Goal: Feedback & Contribution: Submit feedback/report problem

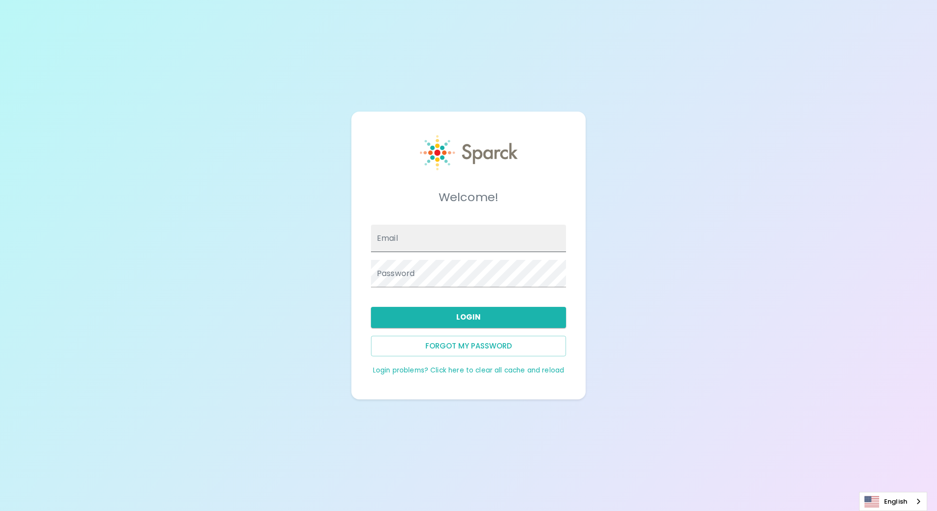
click at [408, 242] on input "Email" at bounding box center [468, 238] width 195 height 27
type input "chris.hutson@texastechfcu.org"
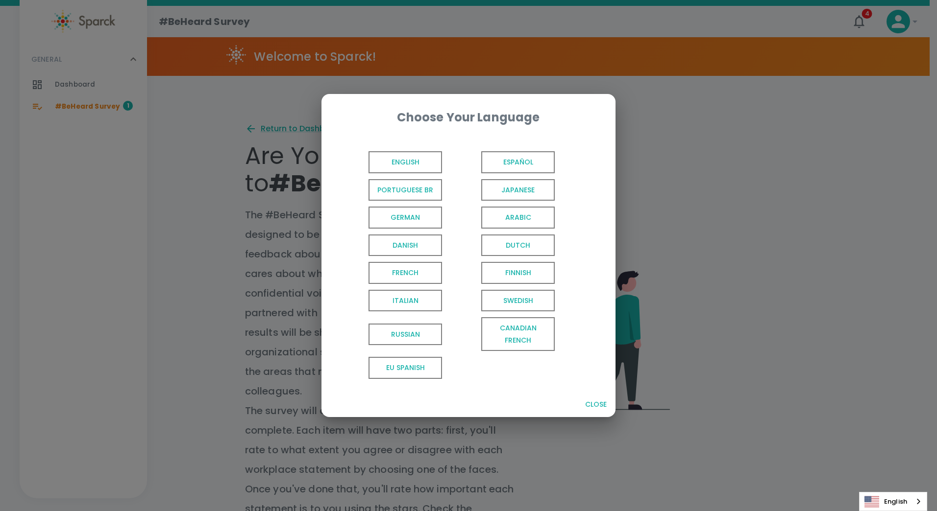
click at [412, 161] on span "English" at bounding box center [404, 162] width 73 height 22
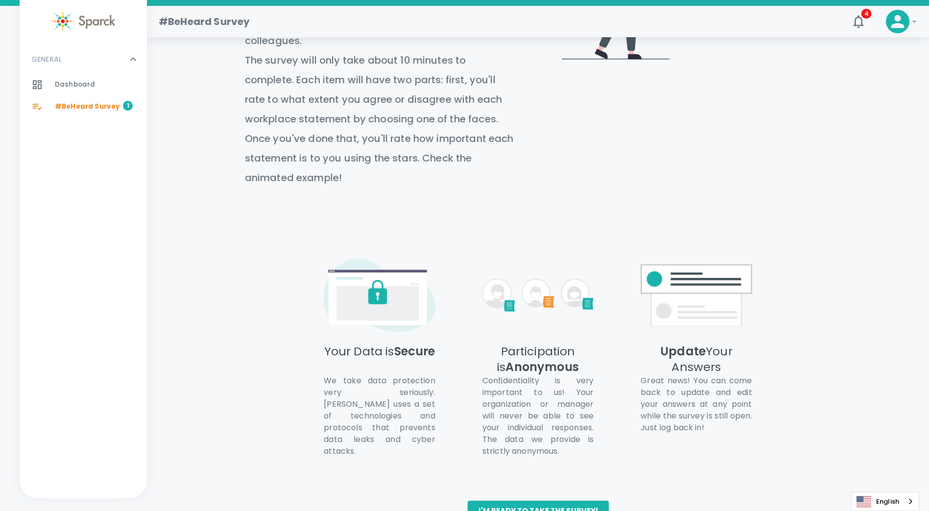
scroll to position [361, 0]
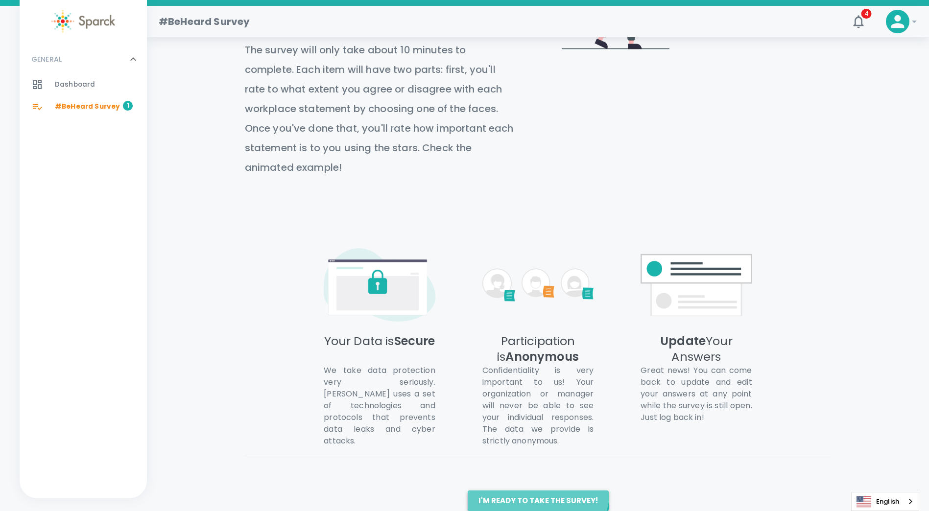
click at [537, 491] on button "I'm ready to take the survey!" at bounding box center [538, 501] width 141 height 21
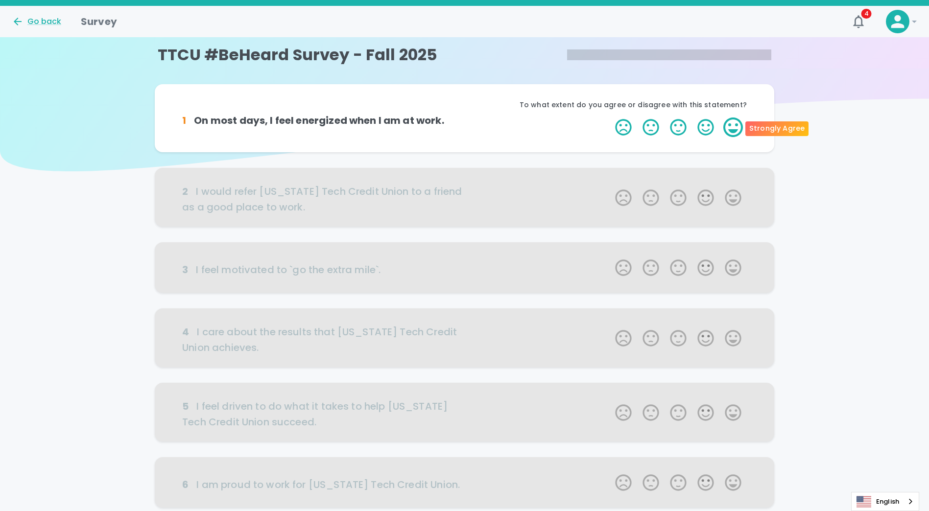
click at [736, 127] on label "5 Stars" at bounding box center [733, 128] width 27 height 20
click at [610, 118] on input "5 Stars" at bounding box center [609, 117] width 0 height 0
click at [741, 126] on label "5 Stars" at bounding box center [733, 128] width 27 height 20
click at [610, 118] on input "5 Stars" at bounding box center [609, 117] width 0 height 0
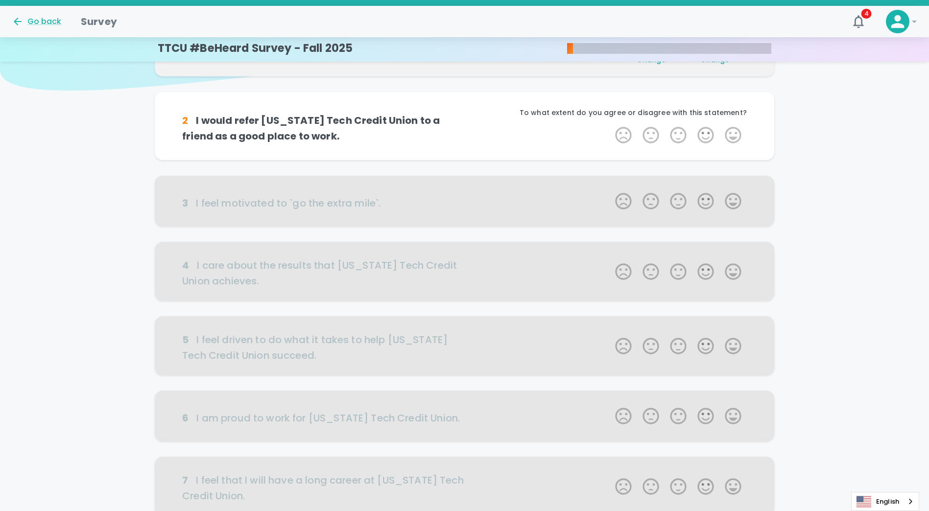
scroll to position [86, 0]
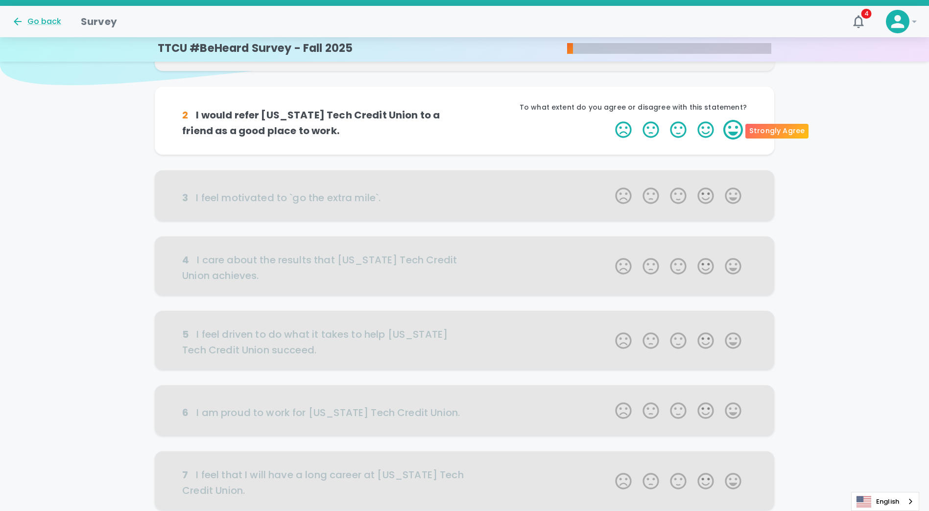
click at [734, 132] on label "5 Stars" at bounding box center [733, 130] width 27 height 20
click at [610, 120] on input "5 Stars" at bounding box center [609, 120] width 0 height 0
click at [735, 130] on label "5 Stars" at bounding box center [733, 130] width 27 height 20
click at [610, 120] on input "5 Stars" at bounding box center [609, 120] width 0 height 0
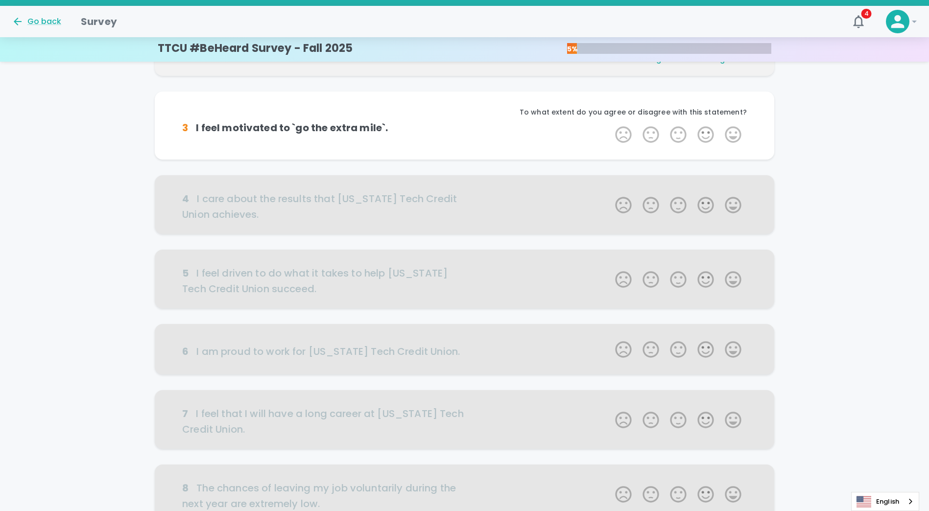
scroll to position [172, 0]
click at [734, 135] on label "5 Stars" at bounding box center [733, 133] width 27 height 20
click at [610, 123] on input "5 Stars" at bounding box center [609, 123] width 0 height 0
click at [712, 135] on label "4 Stars" at bounding box center [705, 133] width 27 height 20
click at [610, 123] on input "4 Stars" at bounding box center [609, 123] width 0 height 0
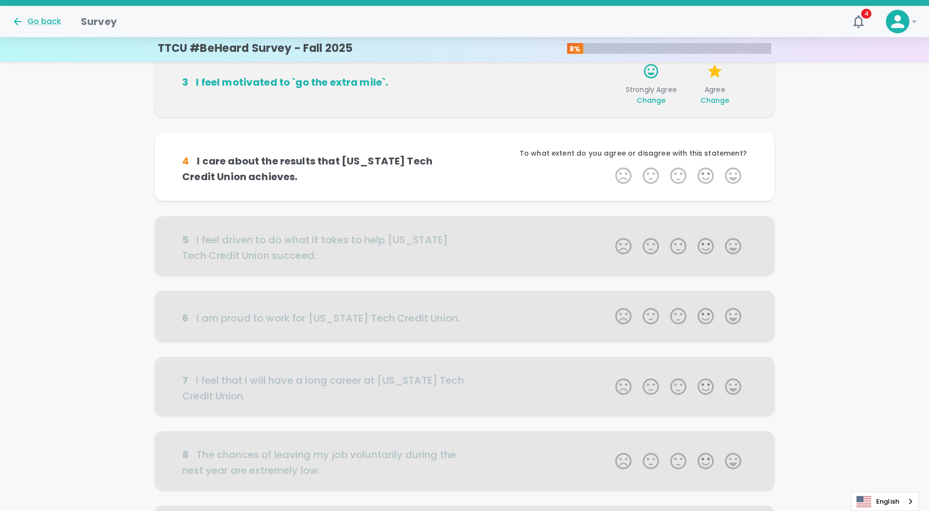
scroll to position [259, 0]
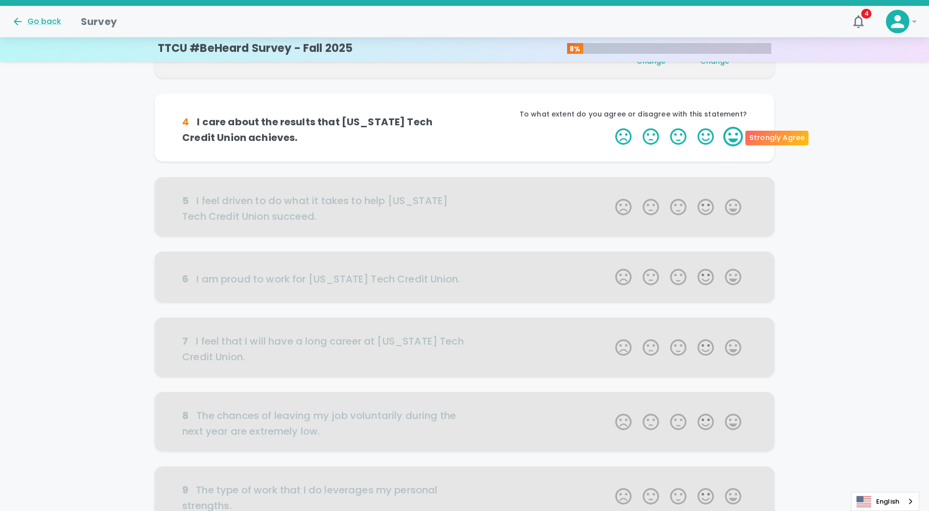
click at [730, 138] on label "5 Stars" at bounding box center [733, 137] width 27 height 20
click at [610, 127] on input "5 Stars" at bounding box center [609, 126] width 0 height 0
click at [734, 138] on label "5 Stars" at bounding box center [733, 137] width 27 height 20
click at [610, 127] on input "5 Stars" at bounding box center [609, 126] width 0 height 0
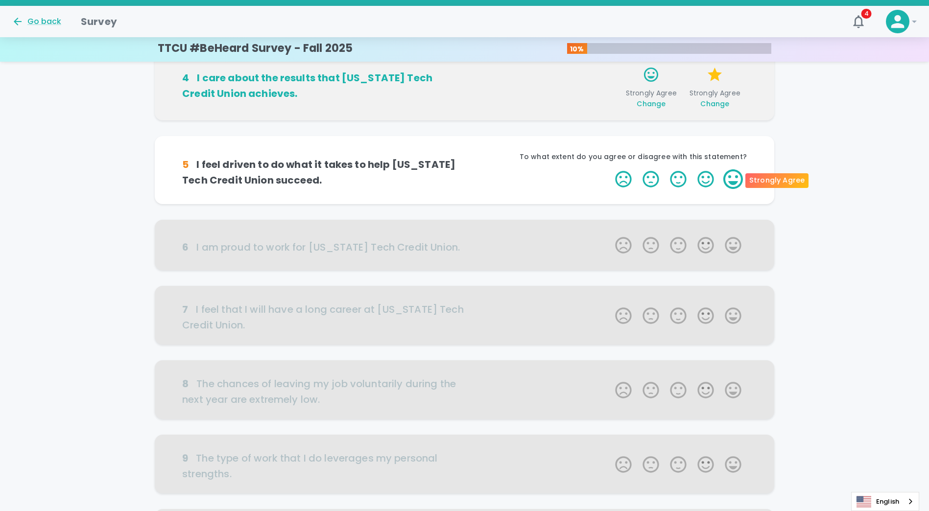
scroll to position [345, 0]
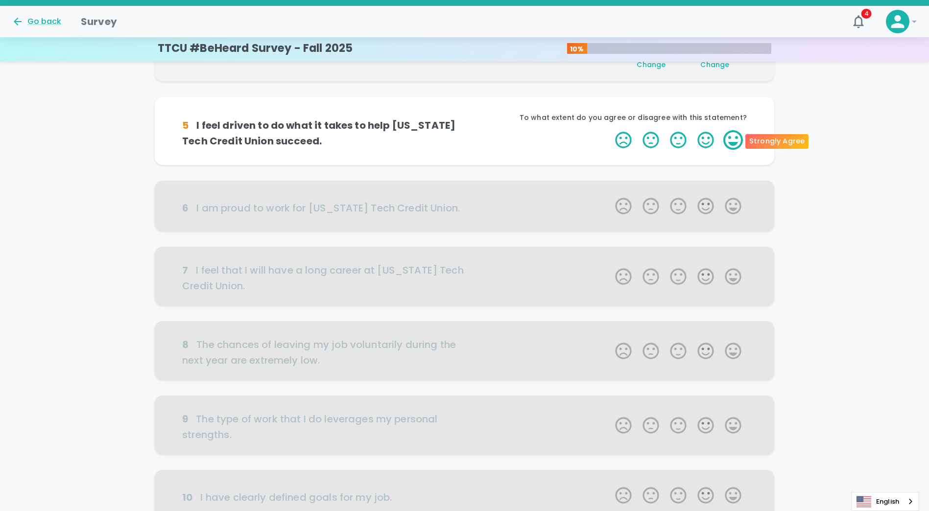
click at [732, 136] on label "5 Stars" at bounding box center [733, 140] width 27 height 20
click at [610, 130] on input "5 Stars" at bounding box center [609, 130] width 0 height 0
click at [734, 139] on label "5 Stars" at bounding box center [733, 140] width 27 height 20
click at [610, 130] on input "5 Stars" at bounding box center [609, 130] width 0 height 0
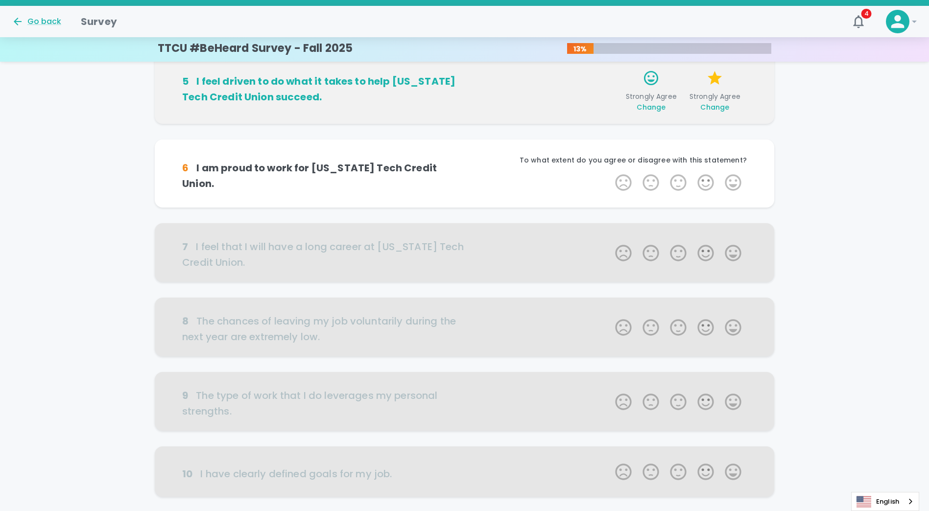
scroll to position [431, 0]
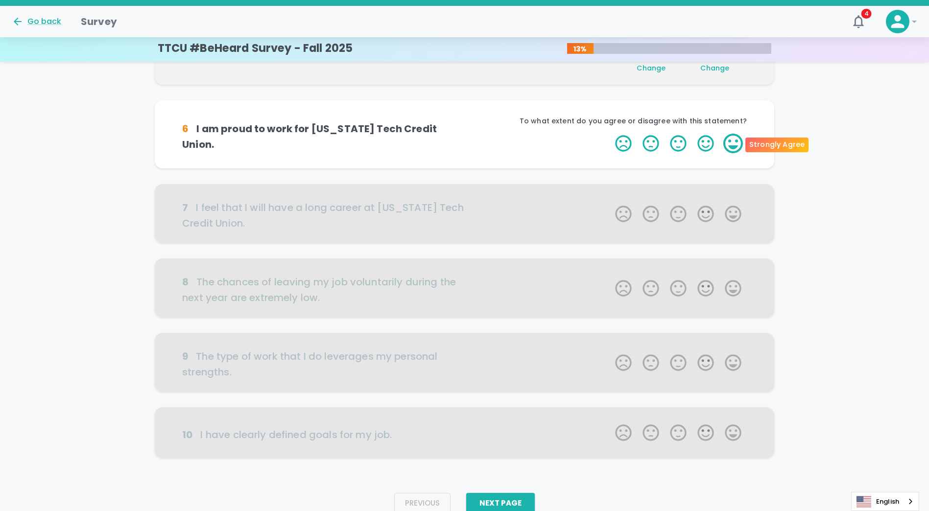
click at [743, 145] on label "5 Stars" at bounding box center [733, 144] width 27 height 20
click at [610, 134] on input "5 Stars" at bounding box center [609, 133] width 0 height 0
click at [736, 145] on label "5 Stars" at bounding box center [733, 144] width 27 height 20
click at [610, 134] on input "5 Stars" at bounding box center [609, 133] width 0 height 0
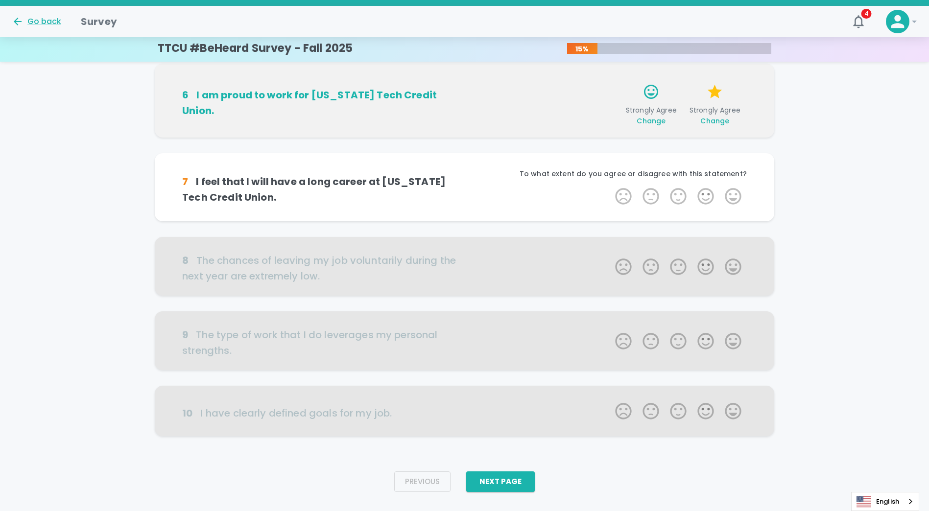
scroll to position [473, 0]
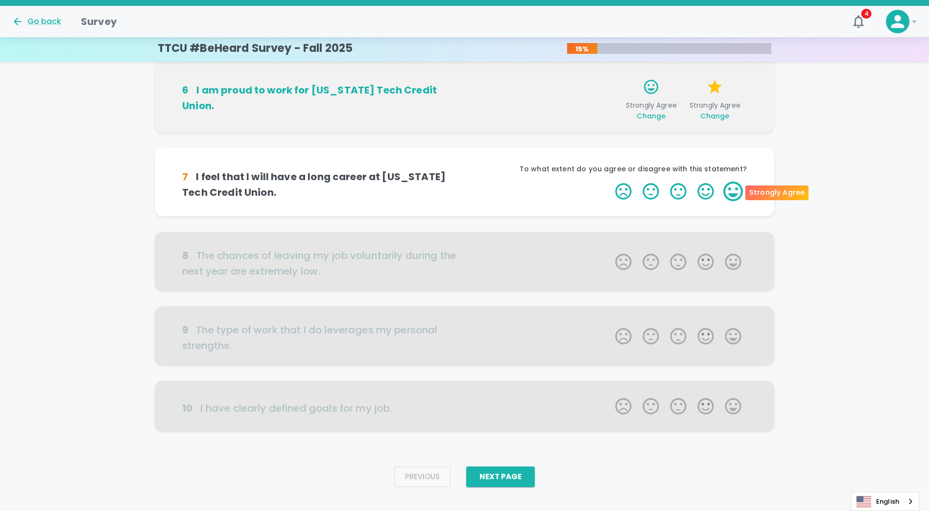
click at [735, 194] on label "5 Stars" at bounding box center [733, 192] width 27 height 20
click at [610, 182] on input "5 Stars" at bounding box center [609, 181] width 0 height 0
click at [733, 193] on label "5 Stars" at bounding box center [733, 192] width 27 height 20
click at [610, 182] on input "5 Stars" at bounding box center [609, 181] width 0 height 0
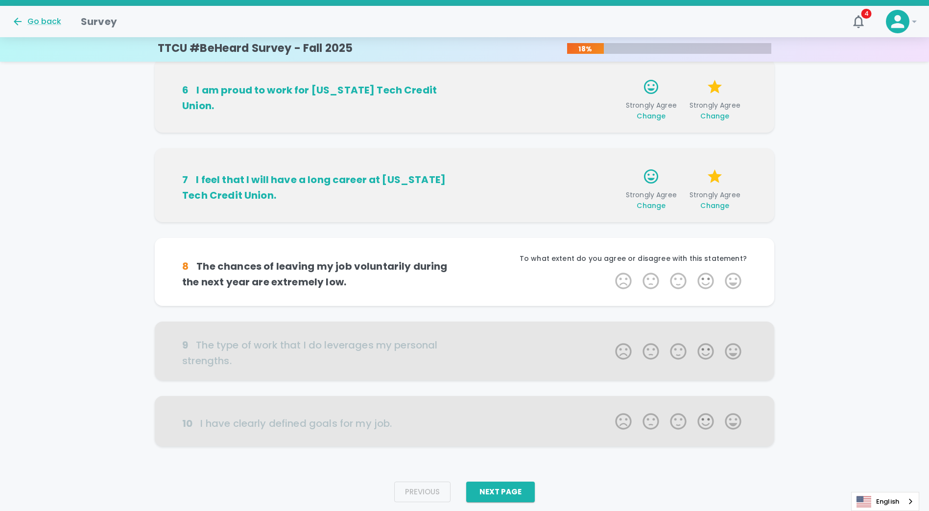
scroll to position [488, 0]
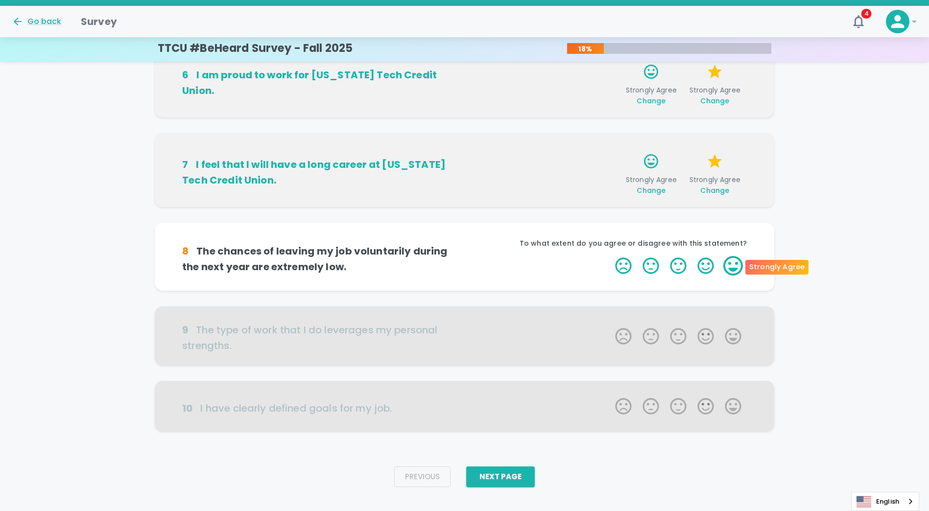
click at [738, 266] on label "5 Stars" at bounding box center [733, 266] width 27 height 20
click at [610, 256] on input "5 Stars" at bounding box center [609, 256] width 0 height 0
click at [679, 266] on label "3 Stars" at bounding box center [678, 266] width 27 height 20
click at [610, 256] on input "3 Stars" at bounding box center [609, 256] width 0 height 0
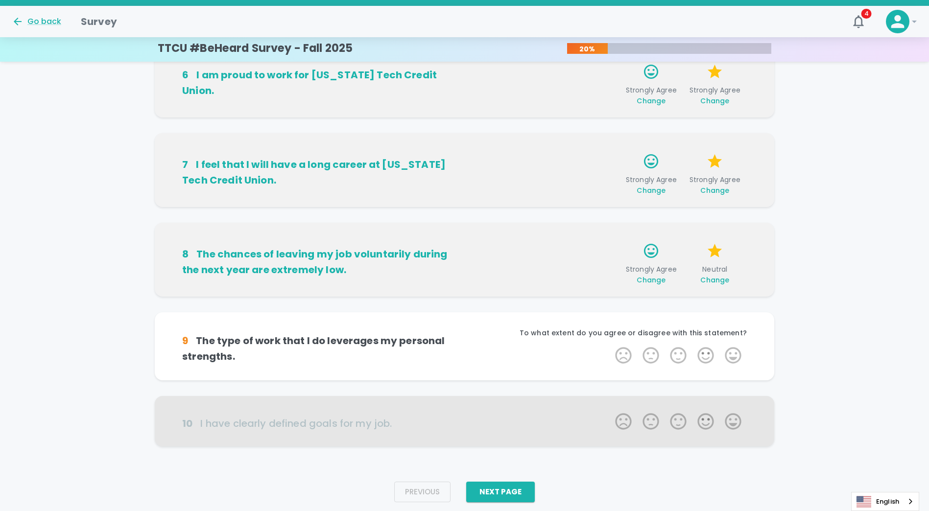
scroll to position [503, 0]
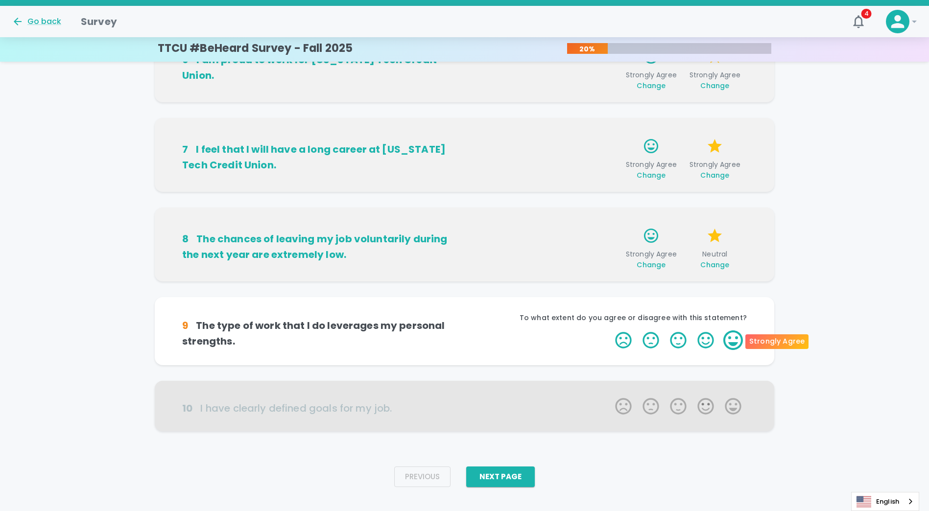
click at [735, 342] on label "5 Stars" at bounding box center [733, 341] width 27 height 20
click at [610, 331] on input "5 Stars" at bounding box center [609, 330] width 0 height 0
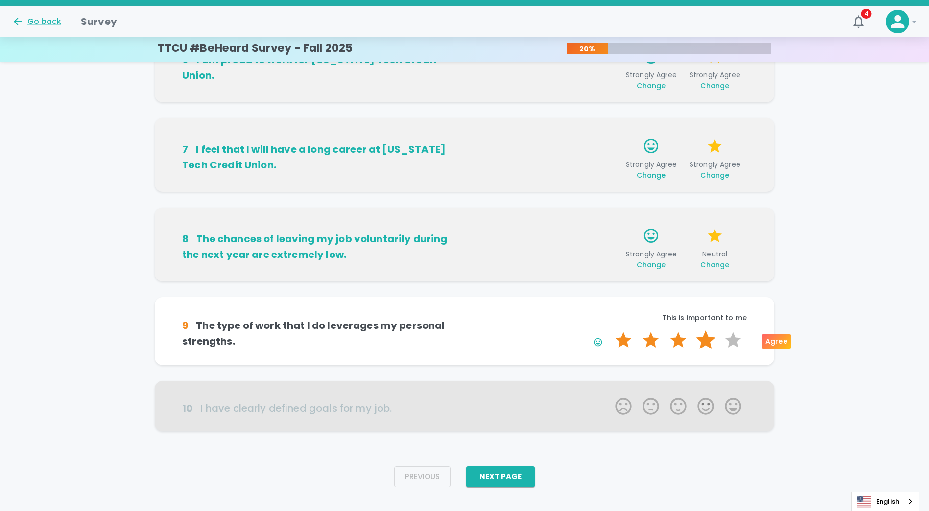
click at [711, 342] on label "4 Stars" at bounding box center [705, 341] width 27 height 20
click at [610, 331] on input "4 Stars" at bounding box center [609, 330] width 0 height 0
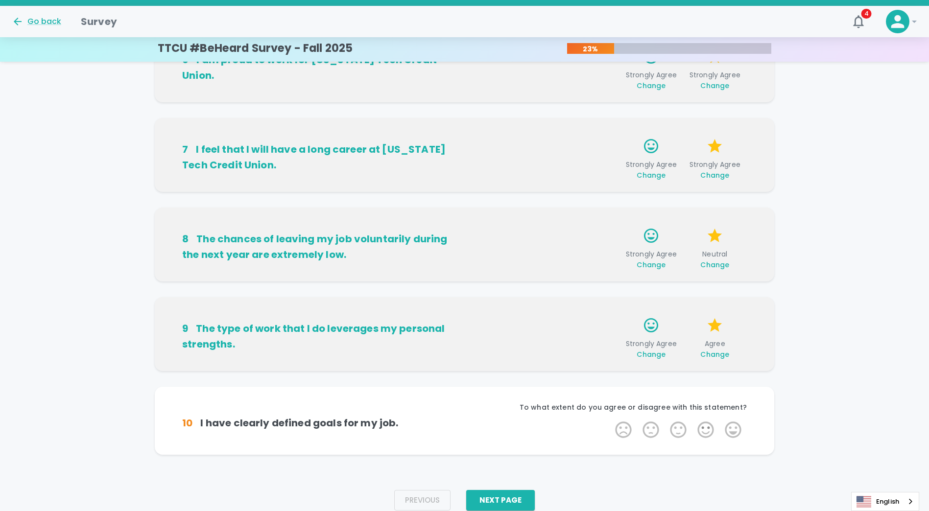
scroll to position [518, 0]
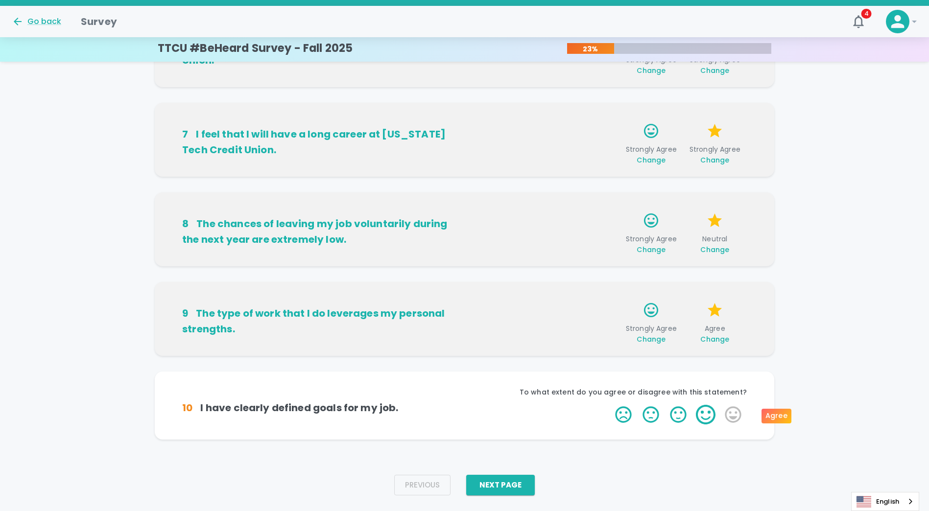
click at [706, 416] on label "4 Stars" at bounding box center [705, 415] width 27 height 20
click at [610, 405] on input "4 Stars" at bounding box center [609, 405] width 0 height 0
click at [682, 417] on label "3 Stars" at bounding box center [678, 415] width 27 height 20
click at [610, 405] on input "3 Stars" at bounding box center [609, 405] width 0 height 0
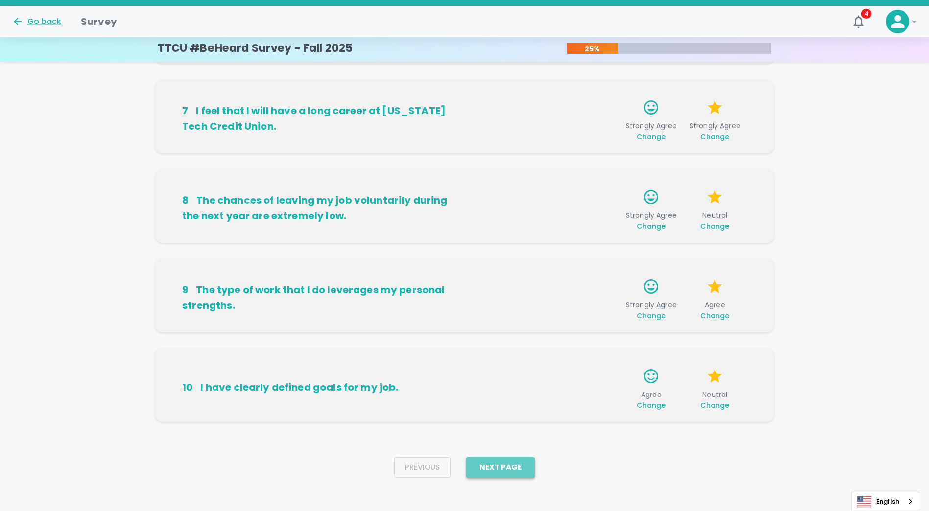
click at [508, 470] on button "Next Page" at bounding box center [500, 468] width 69 height 21
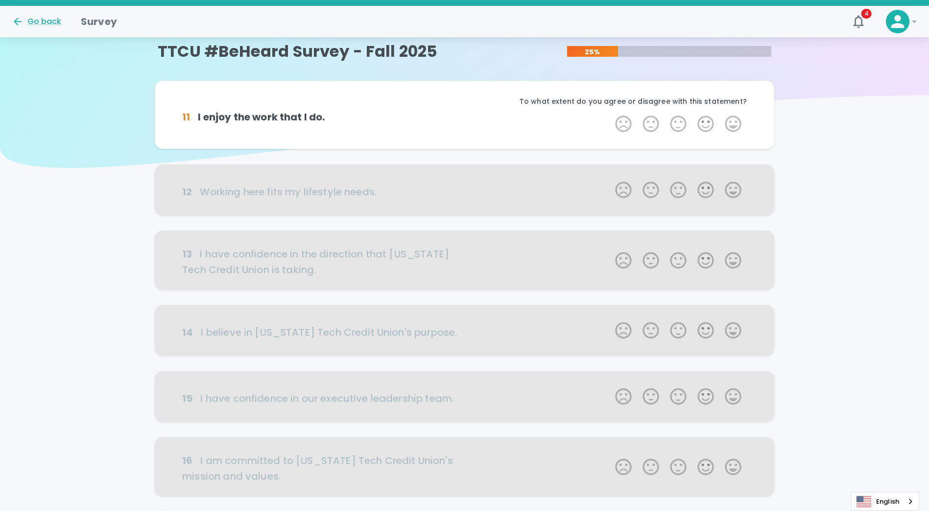
scroll to position [0, 0]
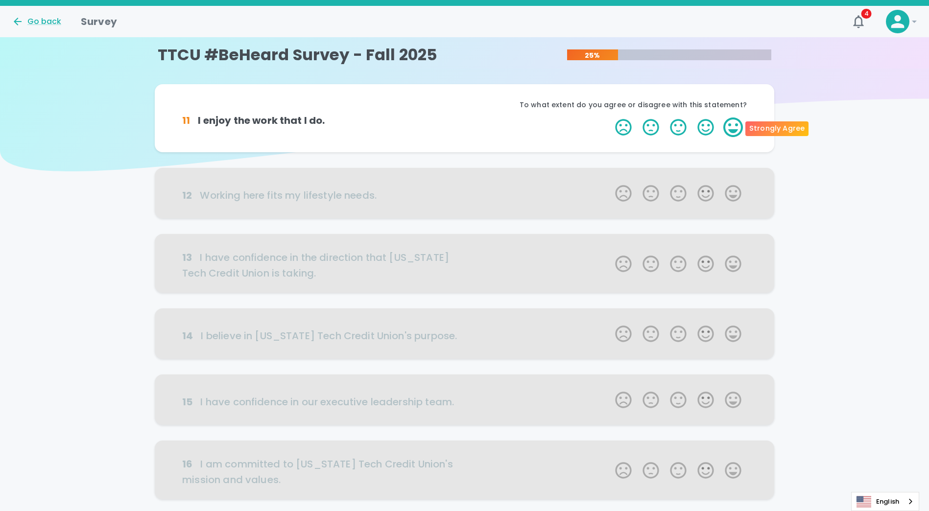
click at [740, 129] on label "5 Stars" at bounding box center [733, 128] width 27 height 20
click at [610, 118] on input "5 Stars" at bounding box center [609, 117] width 0 height 0
click at [737, 128] on label "5 Stars" at bounding box center [733, 128] width 27 height 20
click at [610, 118] on input "5 Stars" at bounding box center [609, 117] width 0 height 0
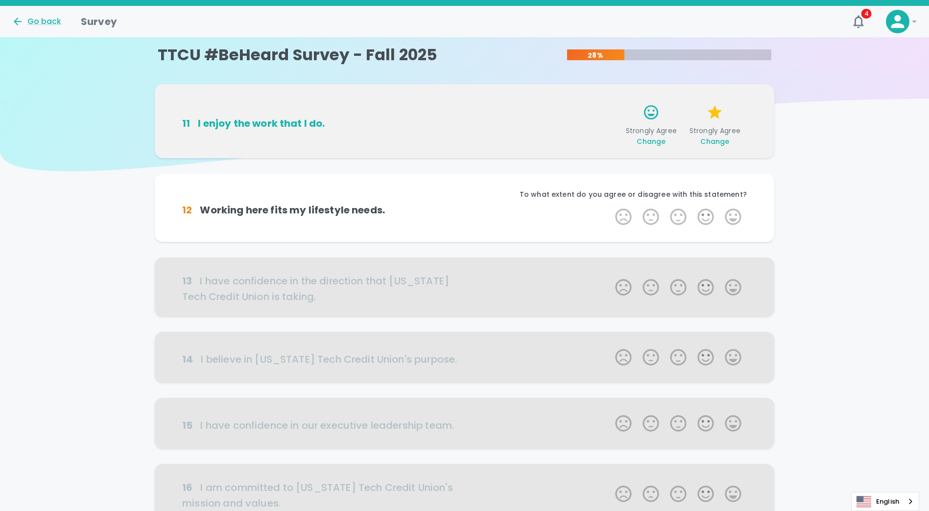
scroll to position [86, 0]
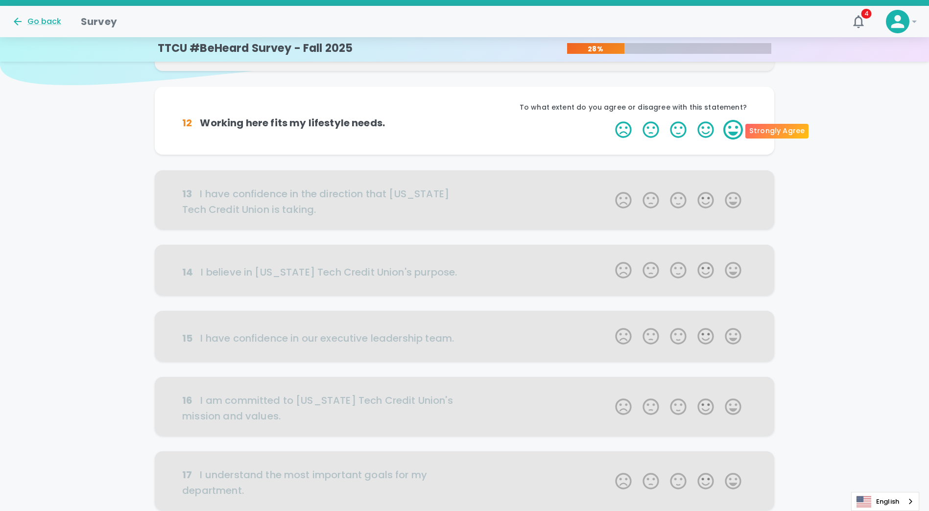
click at [736, 130] on label "5 Stars" at bounding box center [733, 130] width 27 height 20
click at [610, 120] on input "5 Stars" at bounding box center [609, 120] width 0 height 0
click at [735, 130] on label "5 Stars" at bounding box center [733, 130] width 27 height 20
click at [610, 120] on input "5 Stars" at bounding box center [609, 120] width 0 height 0
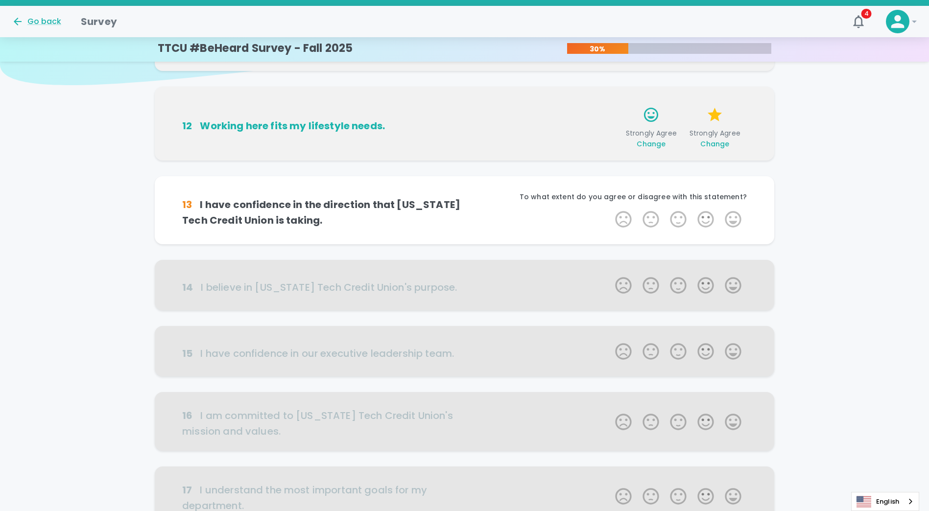
scroll to position [172, 0]
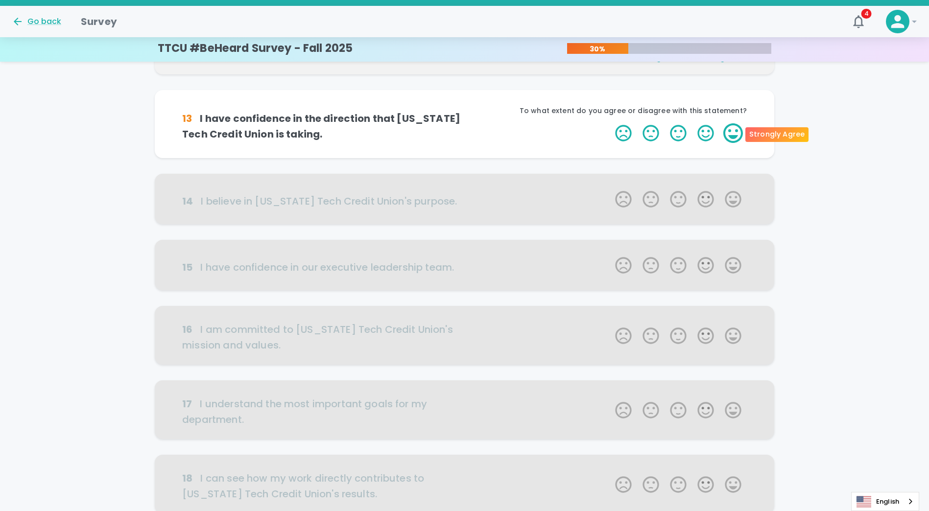
click at [732, 137] on label "5 Stars" at bounding box center [733, 133] width 27 height 20
click at [610, 123] on input "5 Stars" at bounding box center [609, 123] width 0 height 0
click at [735, 137] on label "5 Stars" at bounding box center [733, 133] width 27 height 20
click at [610, 123] on input "5 Stars" at bounding box center [609, 123] width 0 height 0
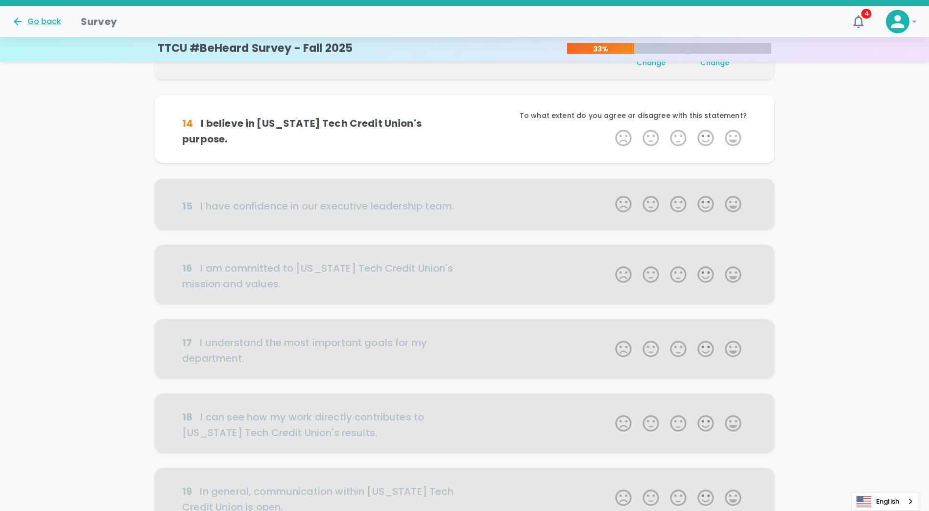
scroll to position [259, 0]
click at [728, 135] on label "5 Stars" at bounding box center [733, 137] width 27 height 20
click at [610, 127] on input "5 Stars" at bounding box center [609, 126] width 0 height 0
click at [707, 141] on label "4 Stars" at bounding box center [705, 137] width 27 height 20
click at [610, 127] on input "4 Stars" at bounding box center [609, 126] width 0 height 0
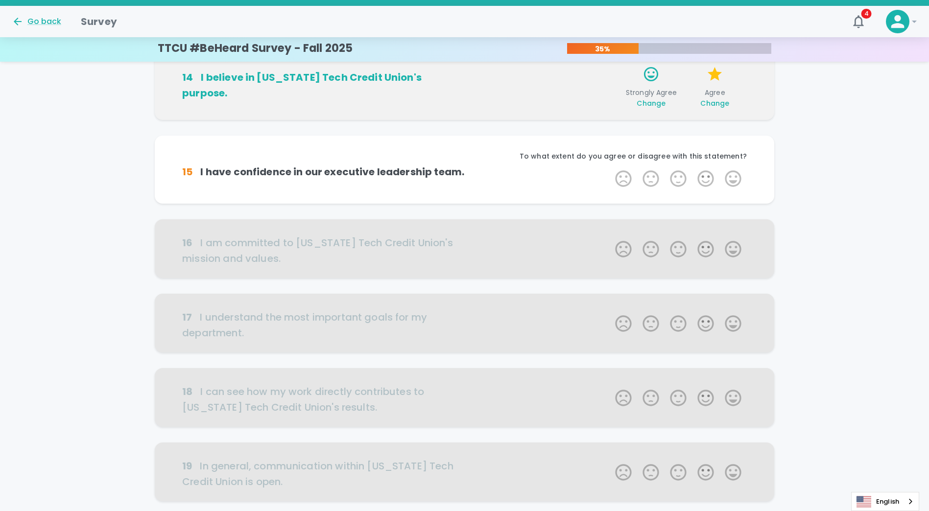
scroll to position [345, 0]
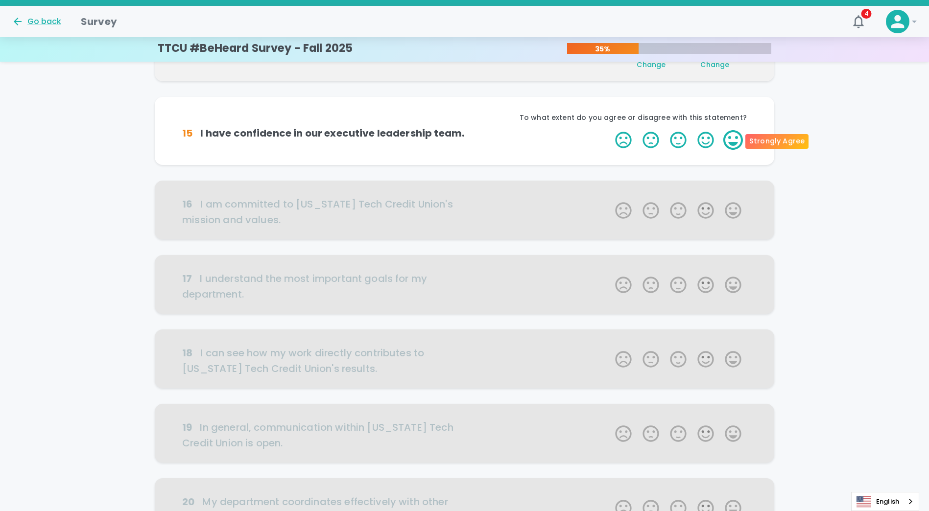
click at [736, 141] on label "5 Stars" at bounding box center [733, 140] width 27 height 20
click at [610, 130] on input "5 Stars" at bounding box center [609, 130] width 0 height 0
click at [735, 142] on label "5 Stars" at bounding box center [733, 140] width 27 height 20
click at [610, 130] on input "5 Stars" at bounding box center [609, 130] width 0 height 0
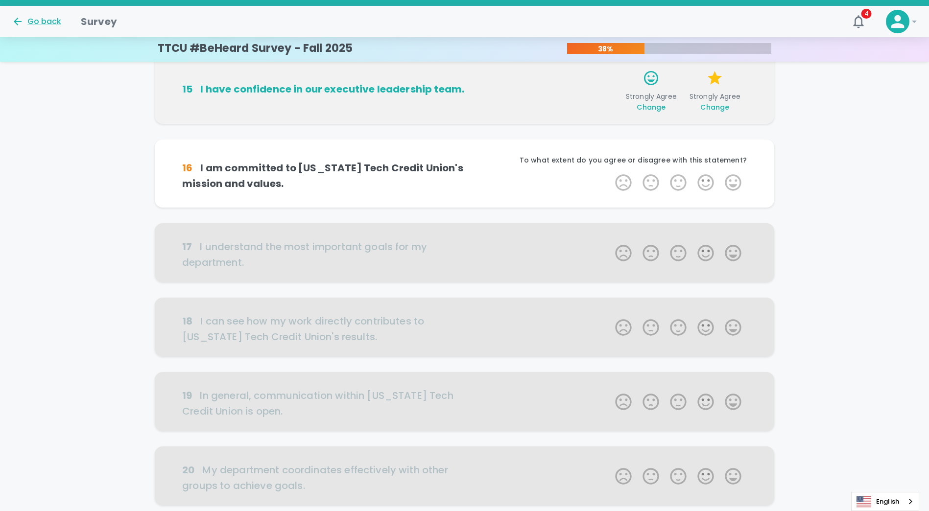
scroll to position [431, 0]
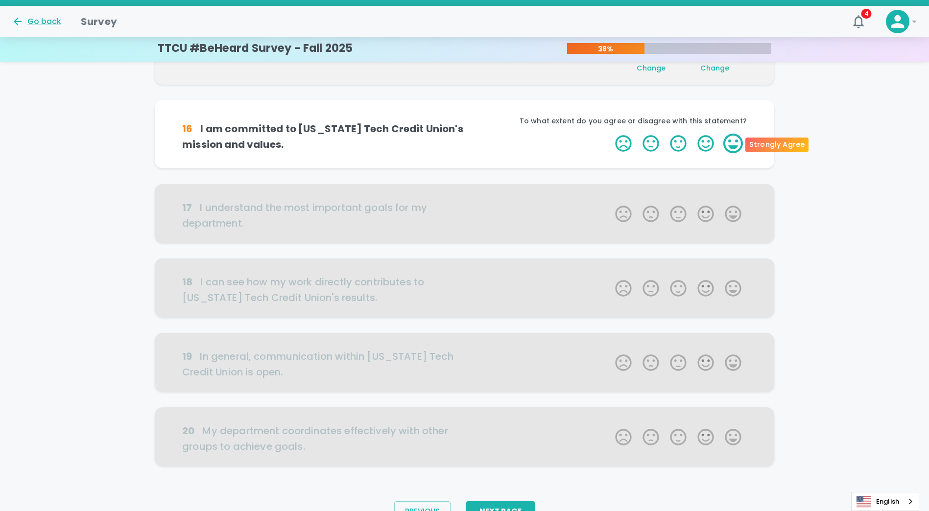
click at [734, 146] on label "5 Stars" at bounding box center [733, 144] width 27 height 20
click at [610, 134] on input "5 Stars" at bounding box center [609, 133] width 0 height 0
click at [710, 146] on label "4 Stars" at bounding box center [705, 144] width 27 height 20
click at [610, 134] on input "4 Stars" at bounding box center [609, 133] width 0 height 0
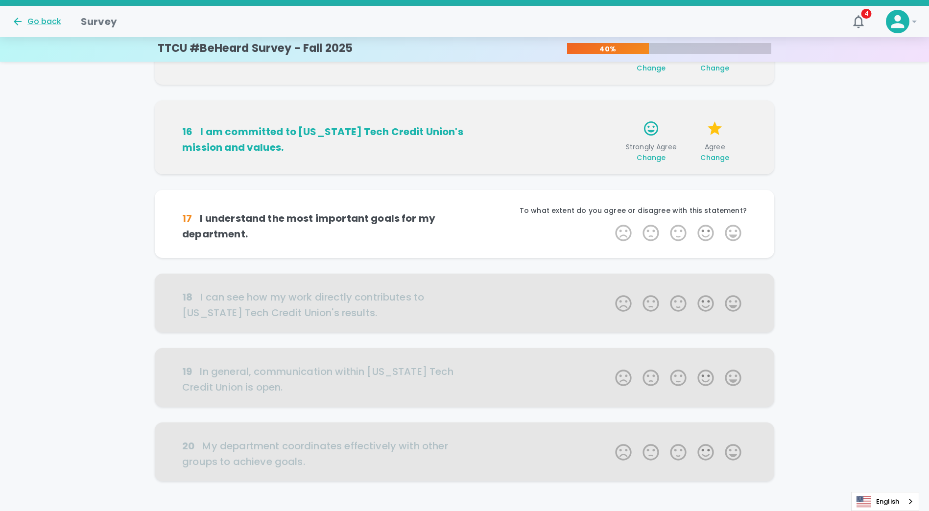
scroll to position [481, 0]
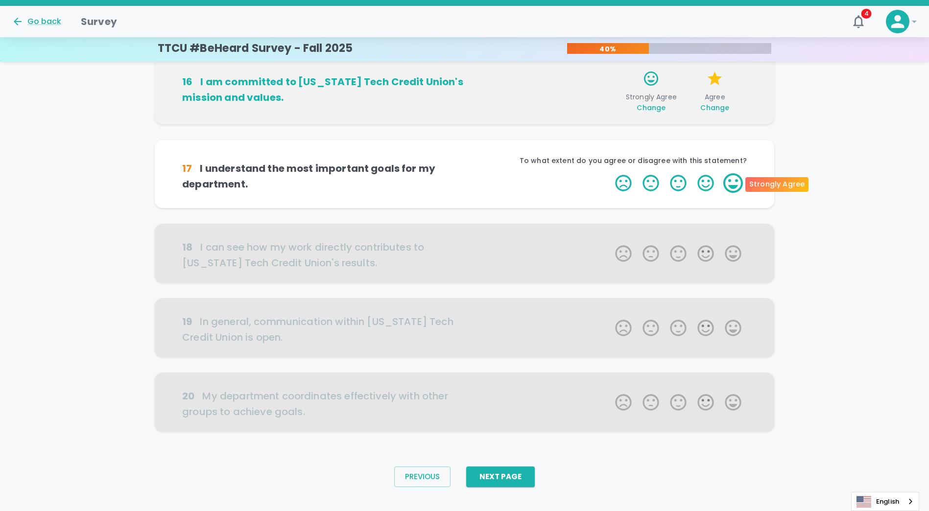
click at [730, 189] on label "5 Stars" at bounding box center [733, 183] width 27 height 20
click at [610, 173] on input "5 Stars" at bounding box center [609, 173] width 0 height 0
click at [712, 188] on label "4 Stars" at bounding box center [705, 183] width 27 height 20
click at [610, 173] on input "4 Stars" at bounding box center [609, 173] width 0 height 0
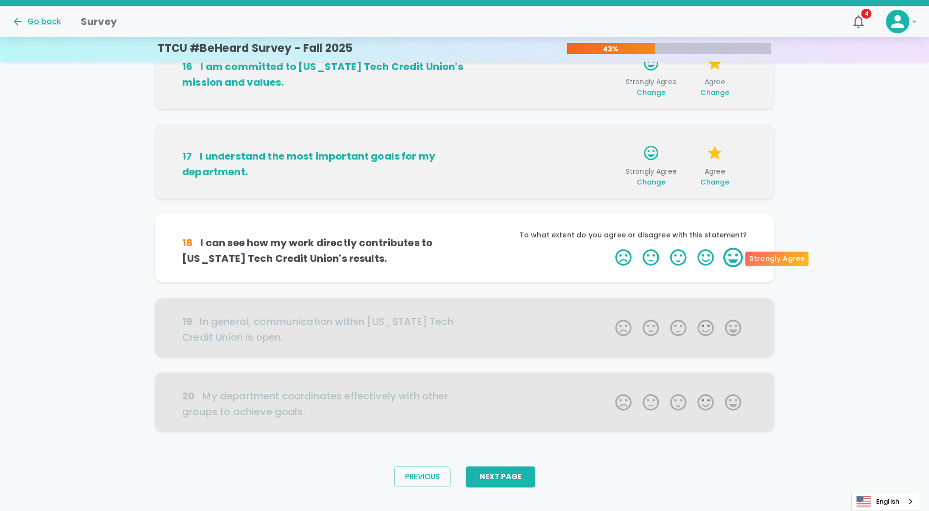
click at [731, 254] on label "5 Stars" at bounding box center [733, 258] width 27 height 20
click at [610, 248] on input "5 Stars" at bounding box center [609, 247] width 0 height 0
click at [733, 257] on label "5 Stars" at bounding box center [733, 258] width 27 height 20
click at [610, 248] on input "5 Stars" at bounding box center [609, 247] width 0 height 0
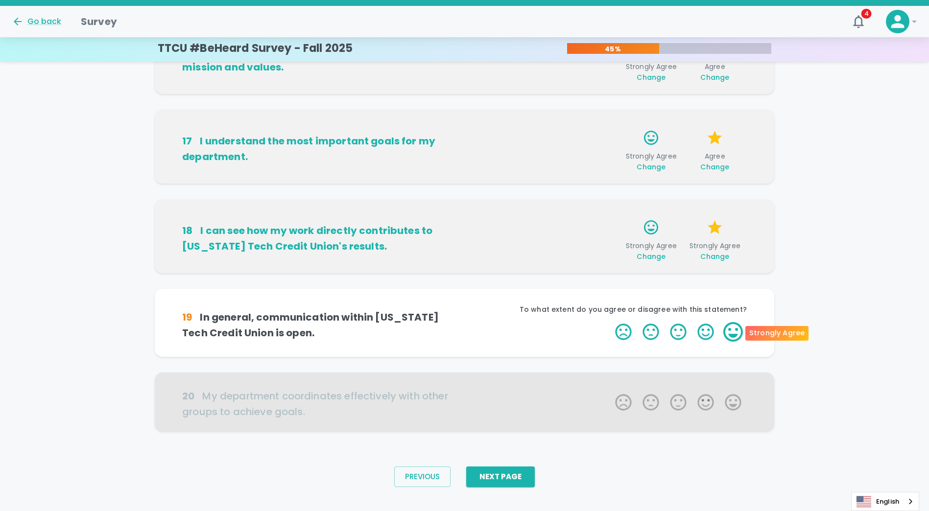
click at [740, 332] on label "5 Stars" at bounding box center [733, 332] width 27 height 20
click at [610, 322] on input "5 Stars" at bounding box center [609, 322] width 0 height 0
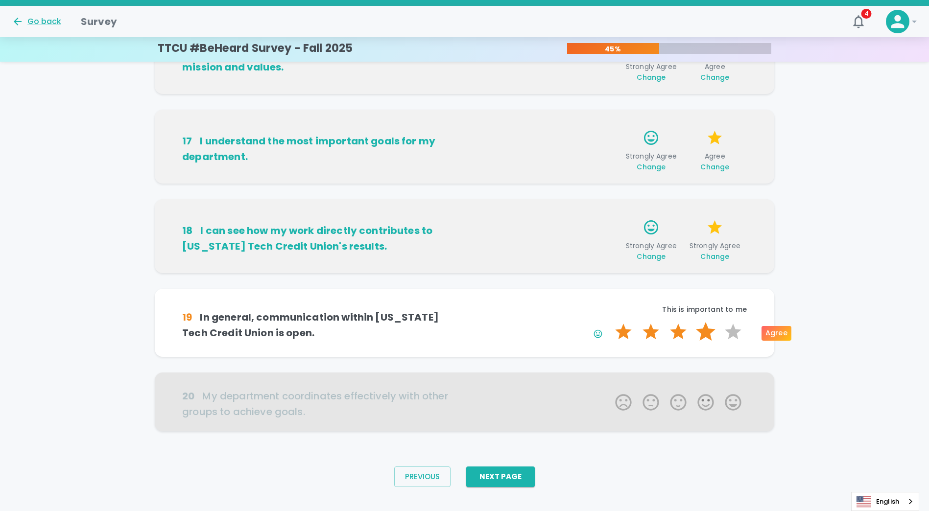
click at [707, 332] on label "4 Stars" at bounding box center [705, 332] width 27 height 20
click at [610, 322] on input "4 Stars" at bounding box center [609, 322] width 0 height 0
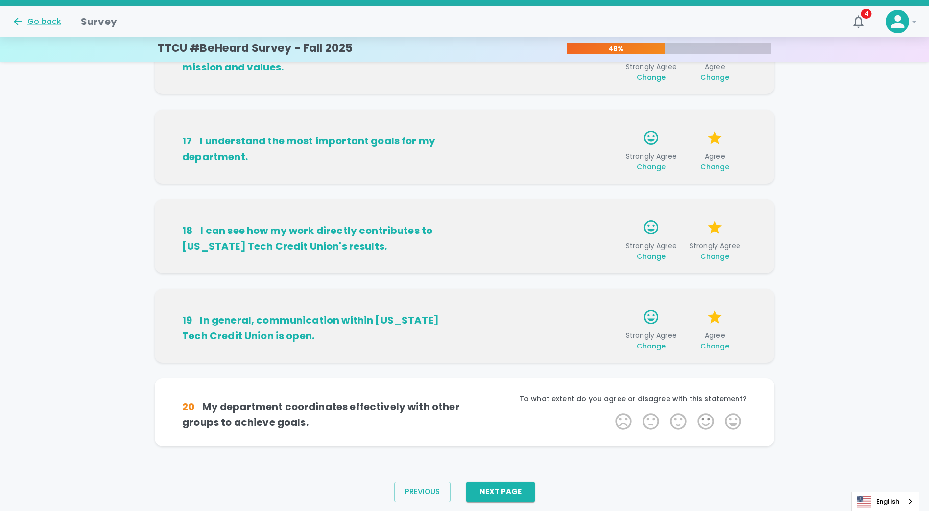
scroll to position [527, 0]
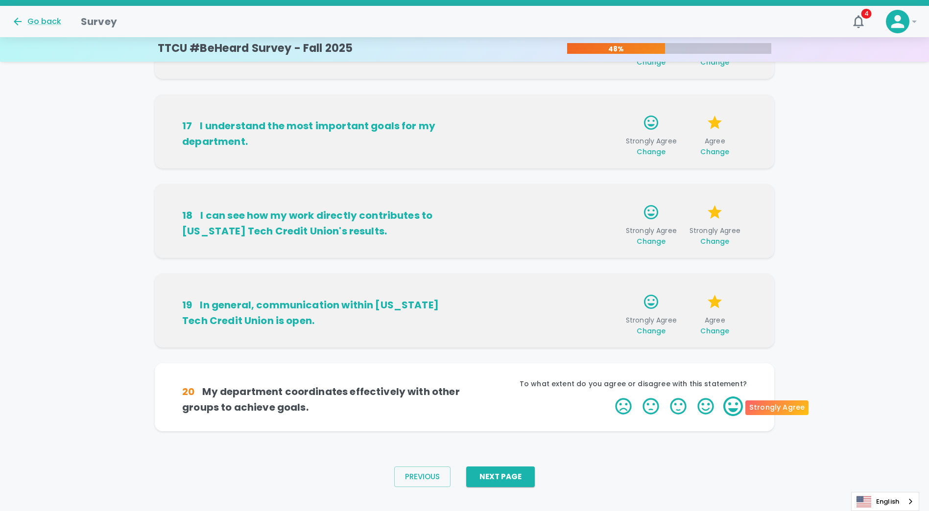
click at [734, 408] on label "5 Stars" at bounding box center [733, 407] width 27 height 20
click at [610, 397] on input "5 Stars" at bounding box center [609, 396] width 0 height 0
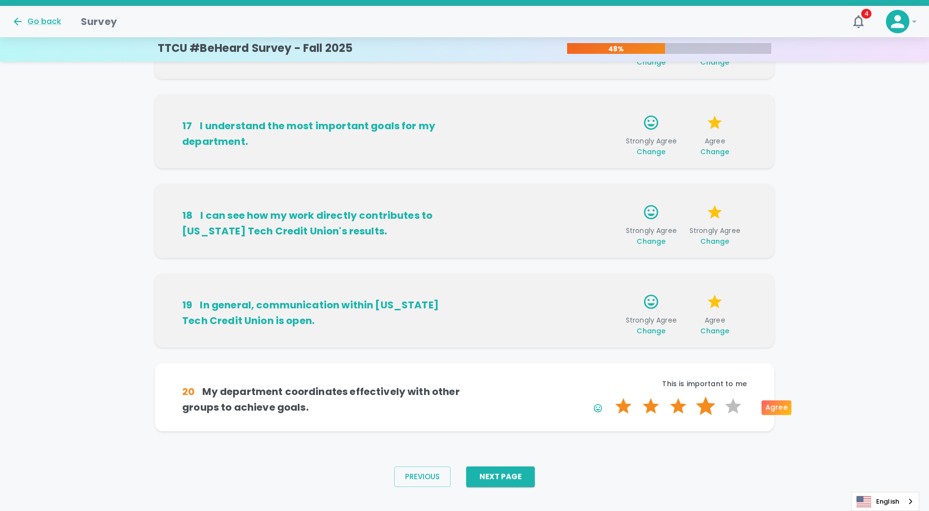
click at [704, 410] on label "4 Stars" at bounding box center [705, 407] width 27 height 20
click at [610, 397] on input "4 Stars" at bounding box center [609, 396] width 0 height 0
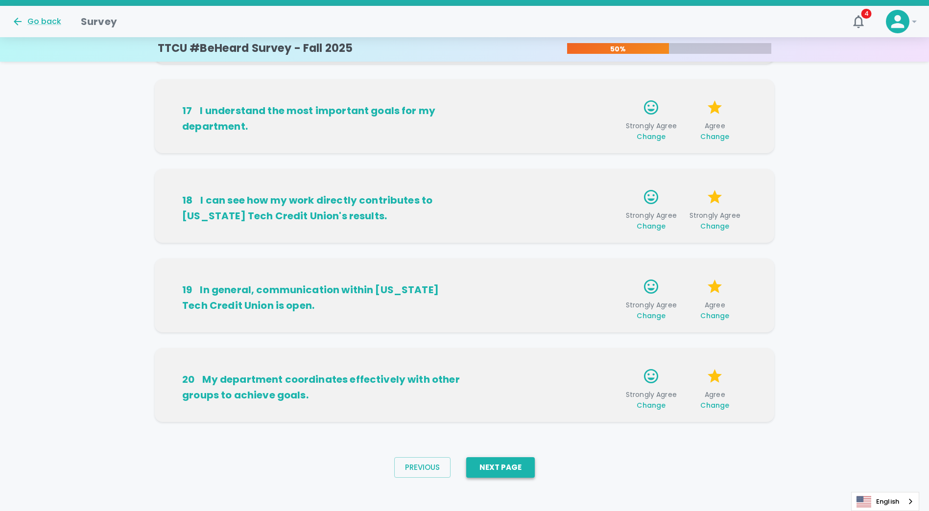
click at [513, 470] on button "Next Page" at bounding box center [500, 468] width 69 height 21
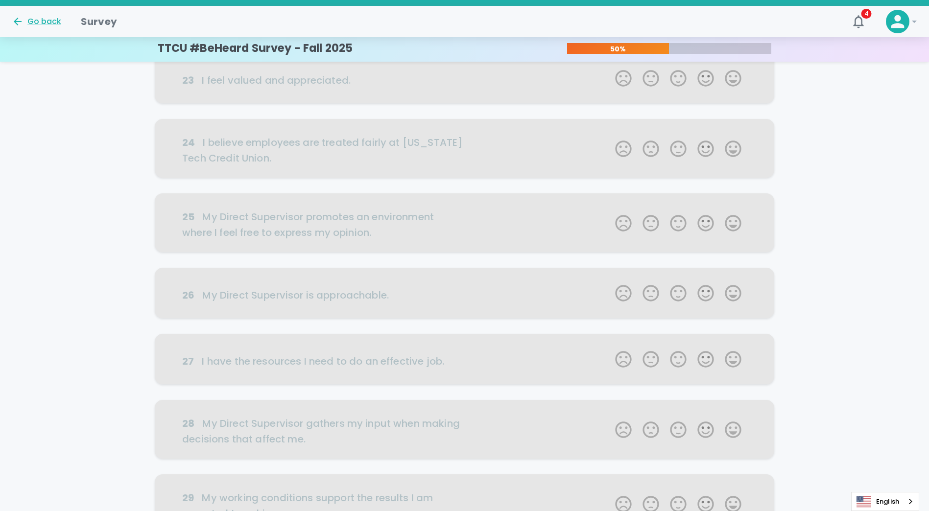
scroll to position [0, 0]
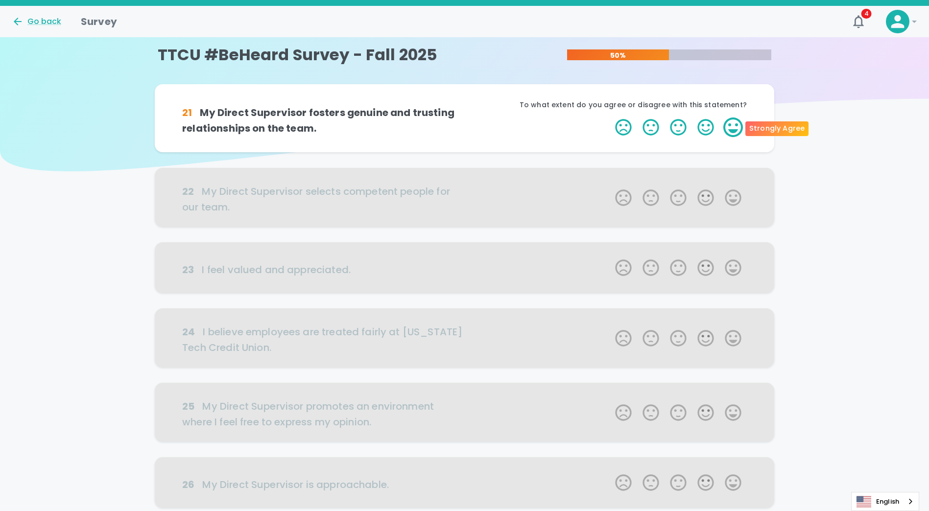
click at [731, 131] on label "5 Stars" at bounding box center [733, 128] width 27 height 20
click at [610, 118] on input "5 Stars" at bounding box center [609, 117] width 0 height 0
click at [734, 131] on label "5 Stars" at bounding box center [733, 128] width 27 height 20
click at [610, 118] on input "5 Stars" at bounding box center [609, 117] width 0 height 0
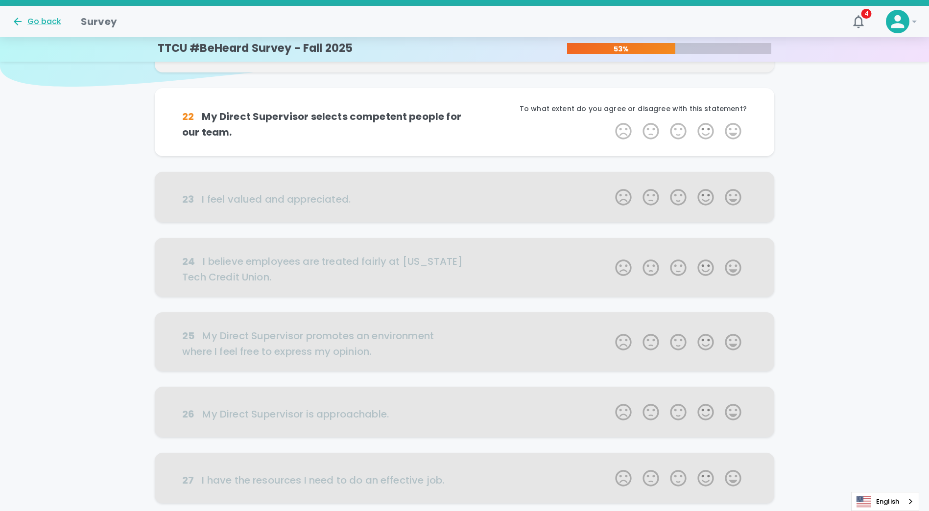
scroll to position [86, 0]
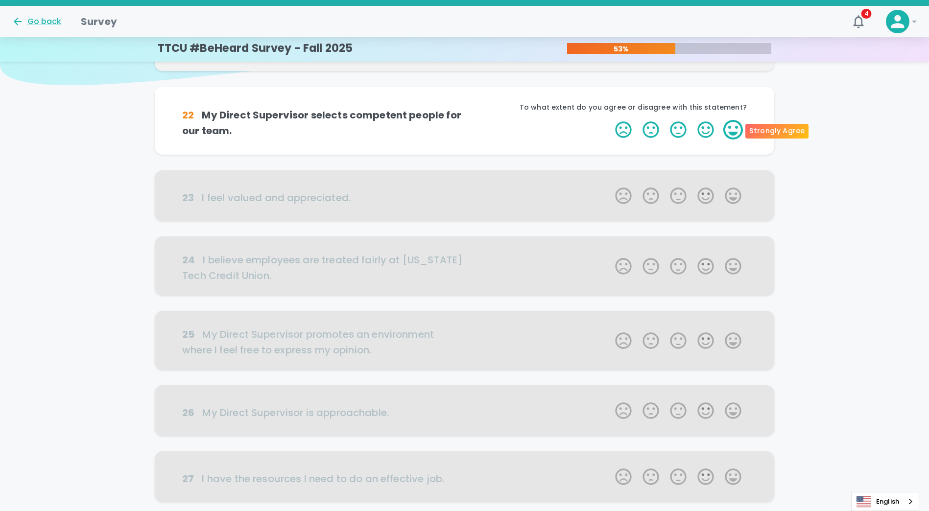
click at [736, 132] on label "5 Stars" at bounding box center [733, 130] width 27 height 20
click at [610, 120] on input "5 Stars" at bounding box center [609, 120] width 0 height 0
click at [734, 130] on label "5 Stars" at bounding box center [733, 130] width 27 height 20
click at [610, 120] on input "5 Stars" at bounding box center [609, 120] width 0 height 0
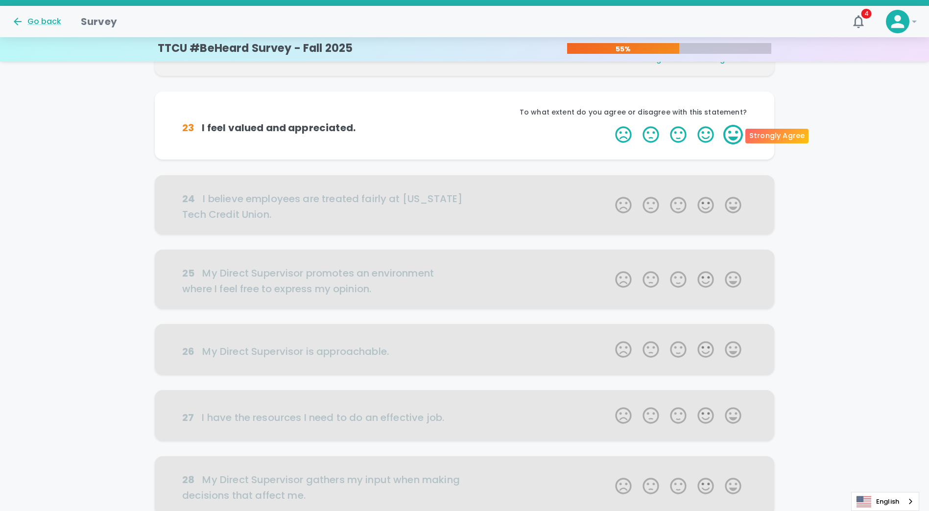
scroll to position [172, 0]
click at [736, 136] on label "5 Stars" at bounding box center [733, 133] width 27 height 20
click at [610, 123] on input "5 Stars" at bounding box center [609, 123] width 0 height 0
click at [728, 133] on label "5 Stars" at bounding box center [733, 133] width 27 height 20
click at [610, 123] on input "5 Stars" at bounding box center [609, 123] width 0 height 0
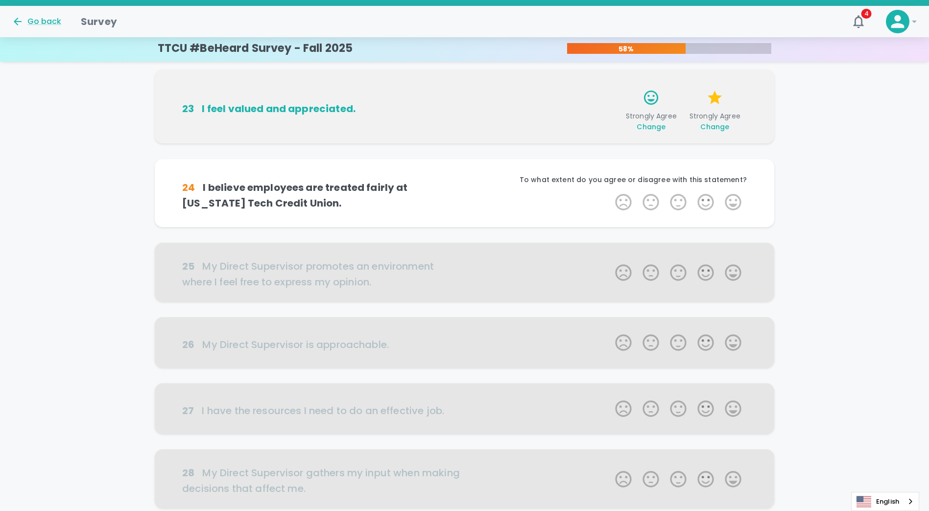
scroll to position [112, 0]
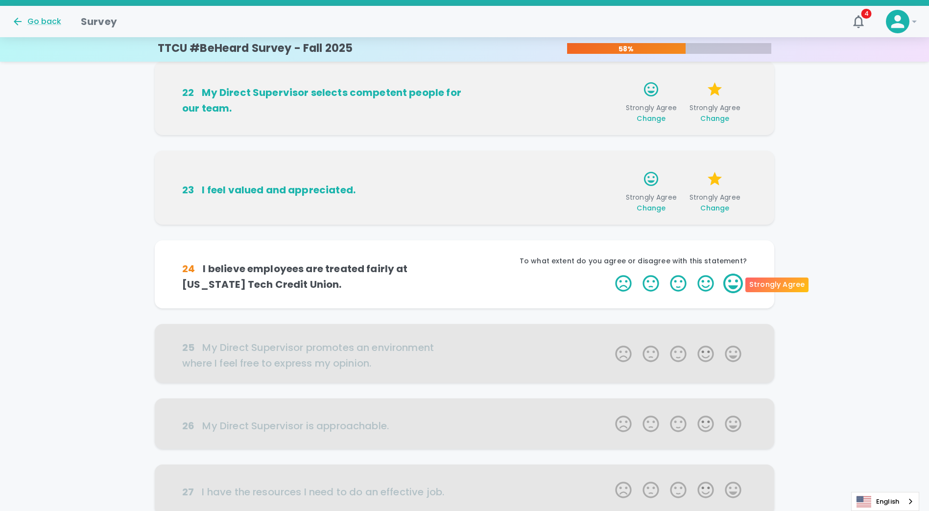
click at [729, 287] on label "5 Stars" at bounding box center [733, 284] width 27 height 20
click at [610, 274] on input "5 Stars" at bounding box center [609, 273] width 0 height 0
click at [736, 282] on label "5 Stars" at bounding box center [733, 284] width 27 height 20
click at [610, 274] on input "5 Stars" at bounding box center [609, 273] width 0 height 0
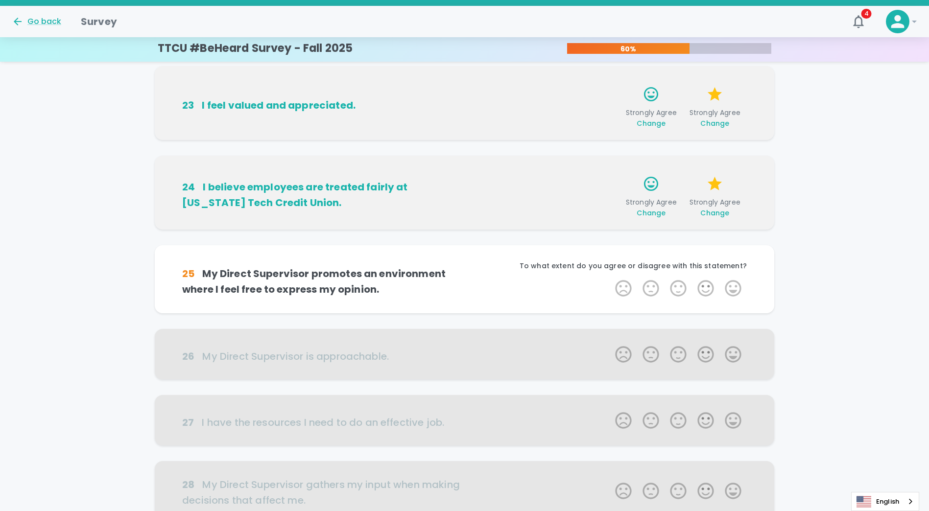
scroll to position [198, 0]
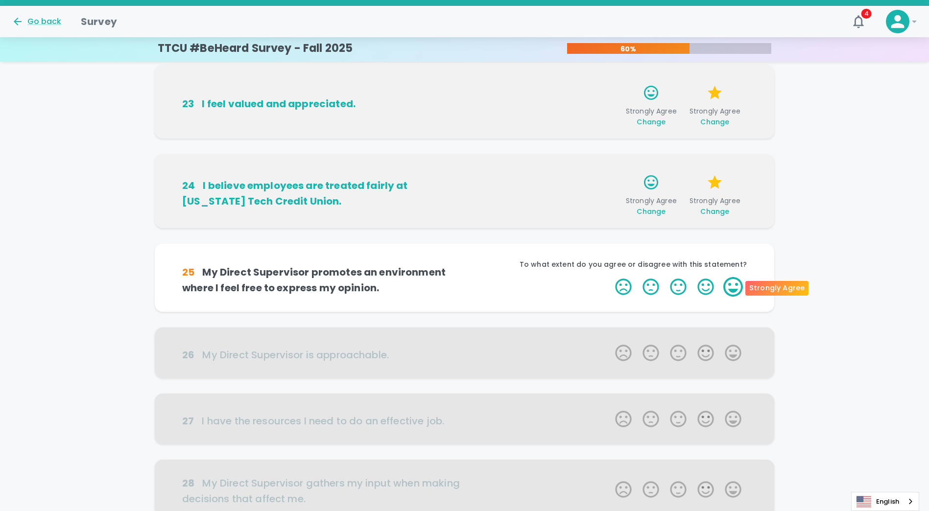
click at [737, 288] on label "5 Stars" at bounding box center [733, 287] width 27 height 20
click at [610, 277] on input "5 Stars" at bounding box center [609, 277] width 0 height 0
click at [735, 289] on label "5 Stars" at bounding box center [733, 287] width 27 height 20
click at [610, 277] on input "5 Stars" at bounding box center [609, 277] width 0 height 0
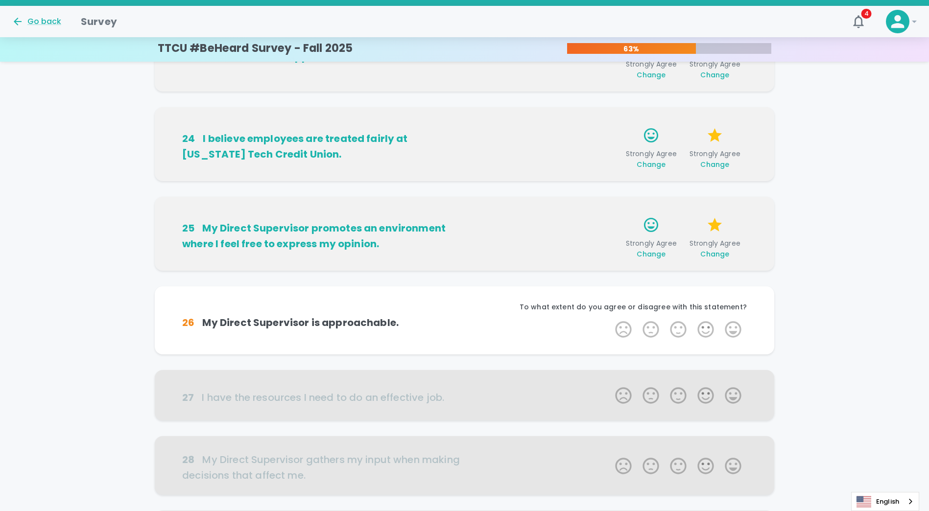
scroll to position [284, 0]
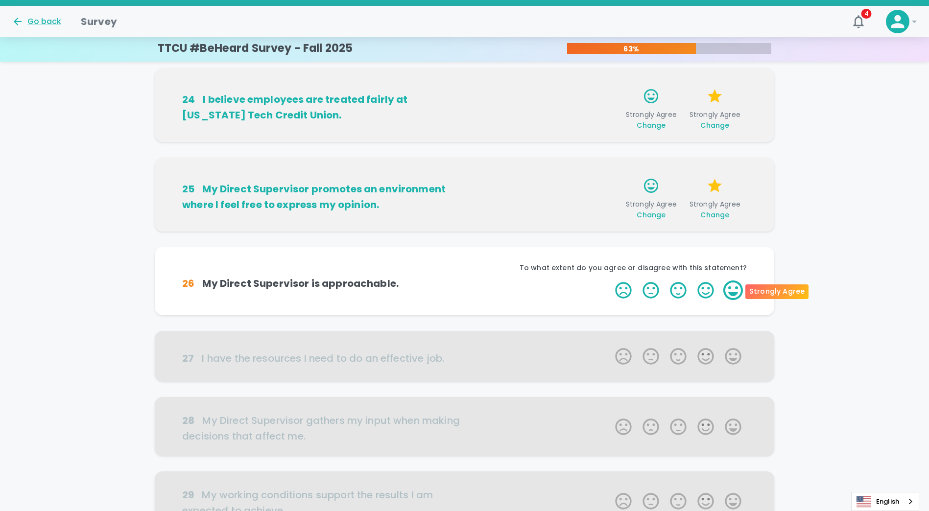
click at [734, 290] on label "5 Stars" at bounding box center [733, 291] width 27 height 20
click at [610, 281] on input "5 Stars" at bounding box center [609, 280] width 0 height 0
click at [737, 294] on label "5 Stars" at bounding box center [733, 291] width 27 height 20
click at [610, 281] on input "5 Stars" at bounding box center [609, 280] width 0 height 0
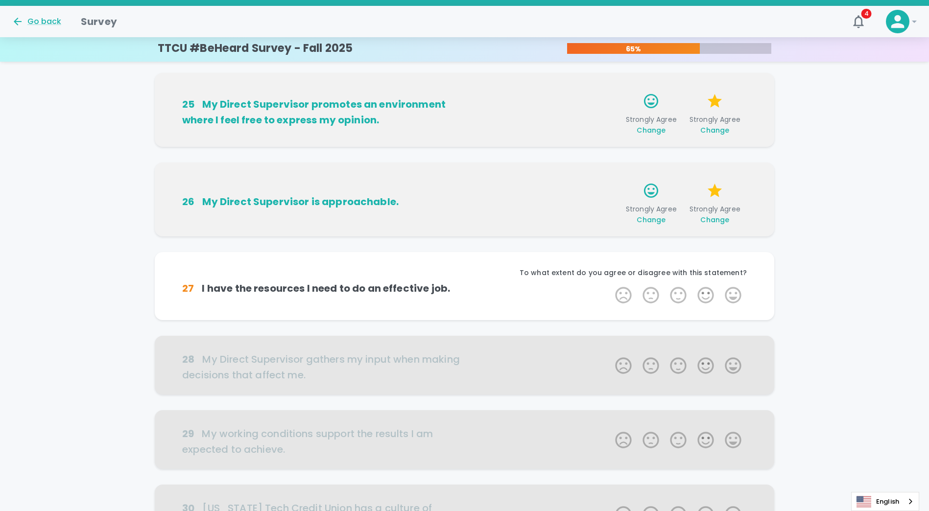
scroll to position [370, 0]
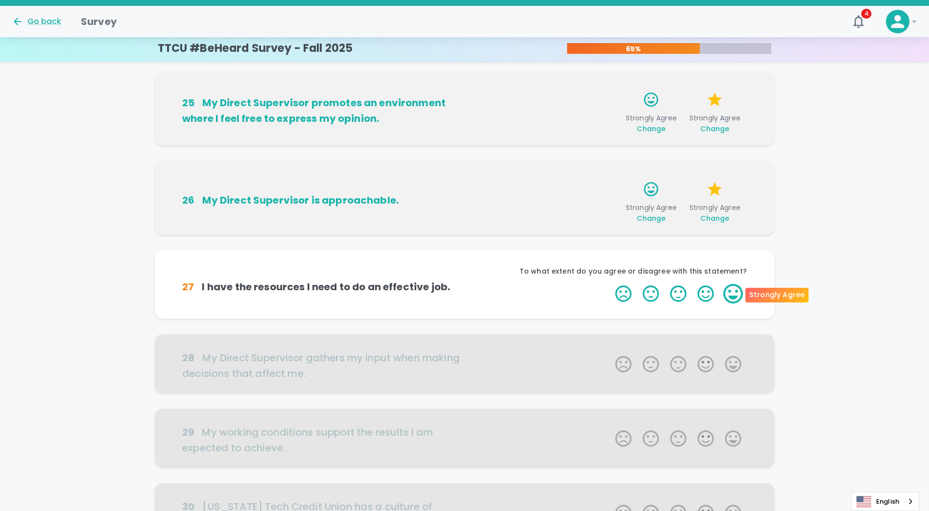
click at [740, 291] on label "5 Stars" at bounding box center [733, 294] width 27 height 20
click at [610, 284] on input "5 Stars" at bounding box center [609, 284] width 0 height 0
click at [735, 294] on label "5 Stars" at bounding box center [733, 294] width 27 height 20
click at [610, 284] on input "5 Stars" at bounding box center [609, 284] width 0 height 0
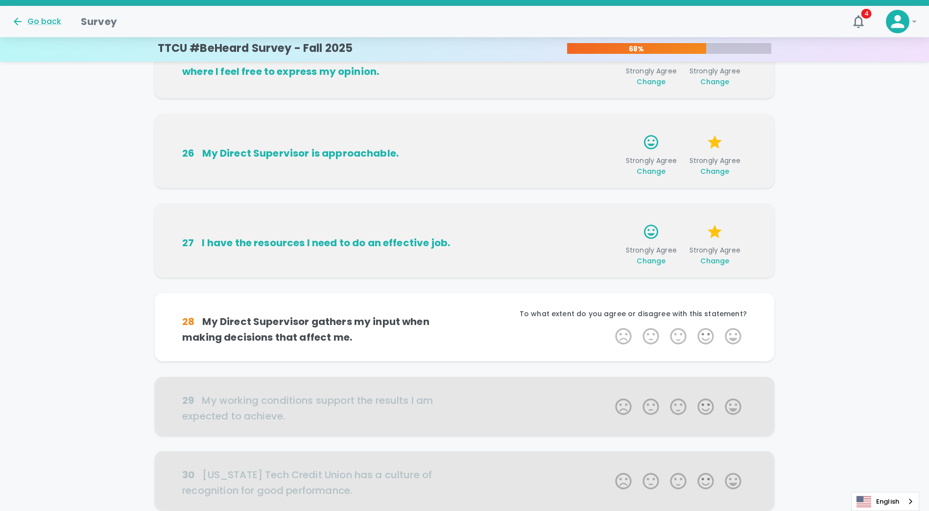
scroll to position [457, 0]
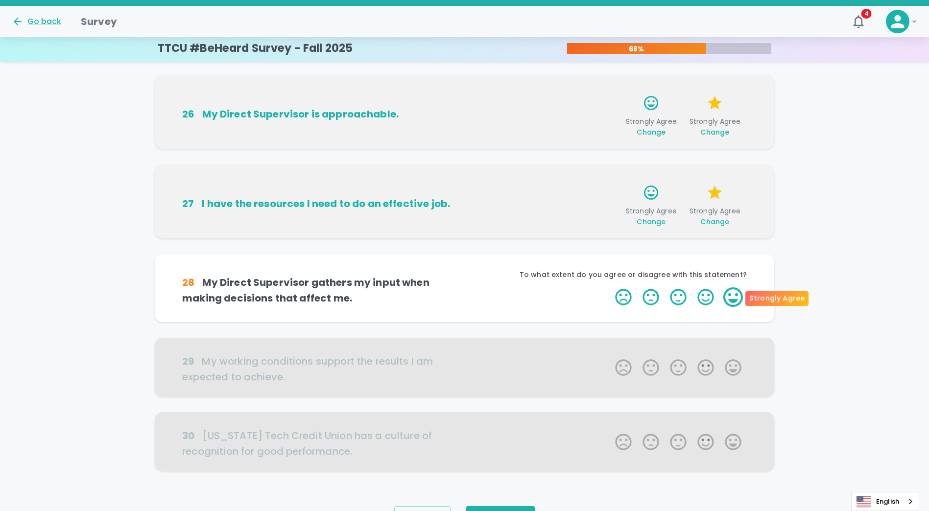
click at [733, 294] on label "5 Stars" at bounding box center [733, 298] width 27 height 20
click at [610, 288] on input "5 Stars" at bounding box center [609, 287] width 0 height 0
click at [705, 296] on label "4 Stars" at bounding box center [705, 298] width 27 height 20
click at [610, 288] on input "4 Stars" at bounding box center [609, 287] width 0 height 0
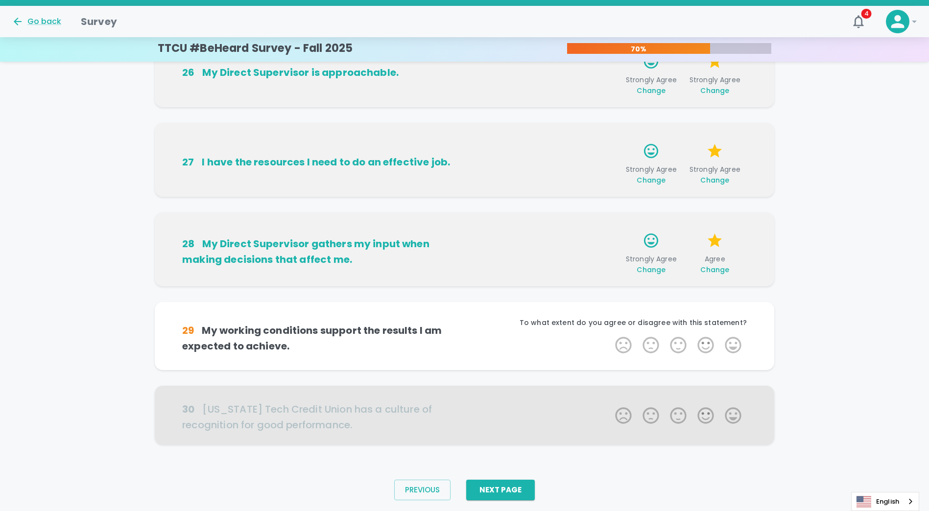
scroll to position [511, 0]
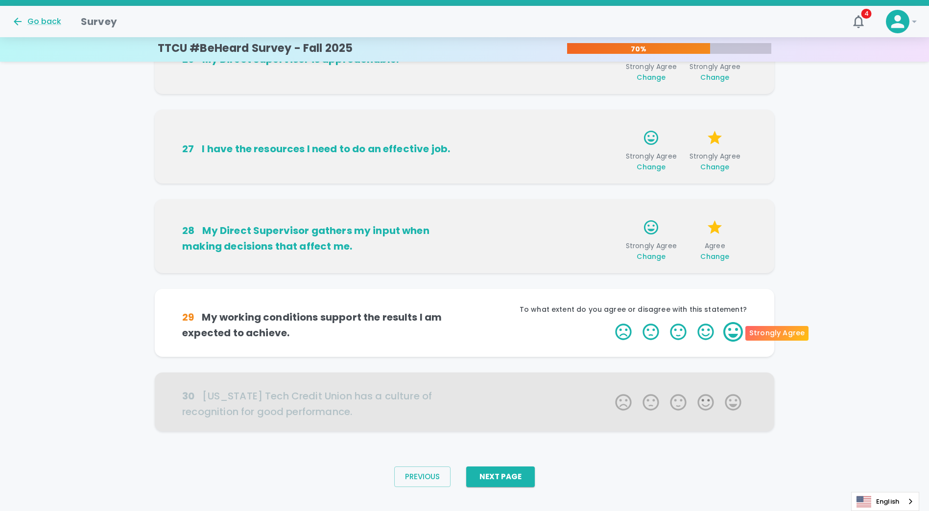
click at [734, 331] on label "5 Stars" at bounding box center [733, 332] width 27 height 20
click at [610, 322] on input "5 Stars" at bounding box center [609, 322] width 0 height 0
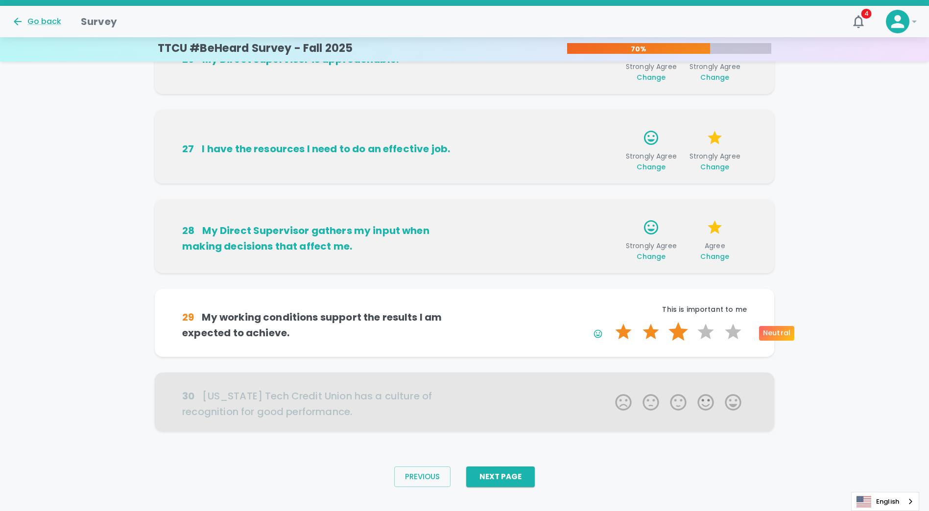
click at [677, 336] on label "3 Stars" at bounding box center [678, 332] width 27 height 20
click at [610, 322] on input "3 Stars" at bounding box center [609, 322] width 0 height 0
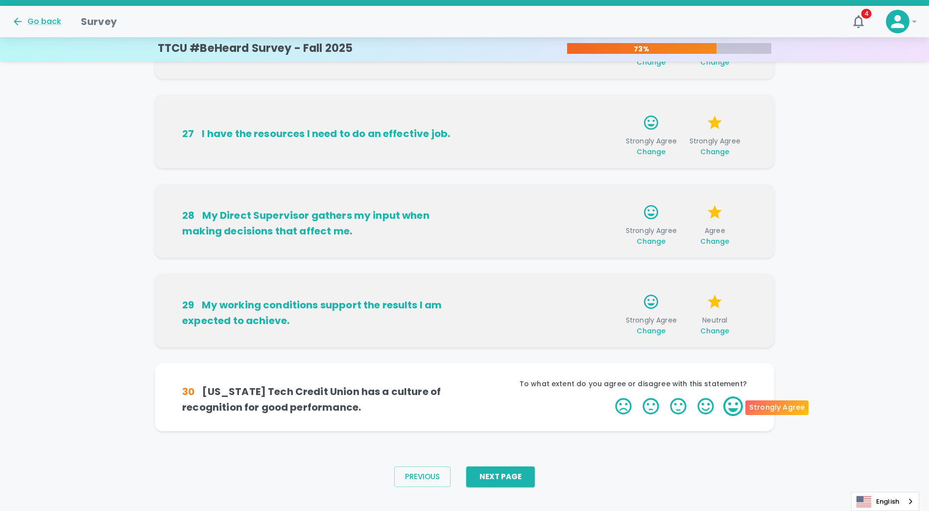
click at [733, 408] on label "5 Stars" at bounding box center [733, 407] width 27 height 20
click at [610, 397] on input "5 Stars" at bounding box center [609, 396] width 0 height 0
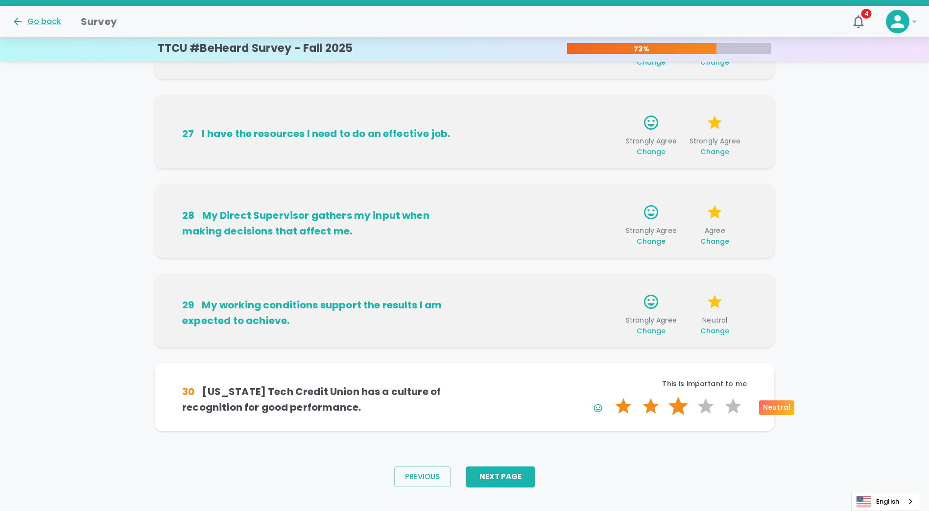
click at [680, 408] on label "3 Stars" at bounding box center [678, 407] width 27 height 20
click at [610, 397] on input "3 Stars" at bounding box center [609, 396] width 0 height 0
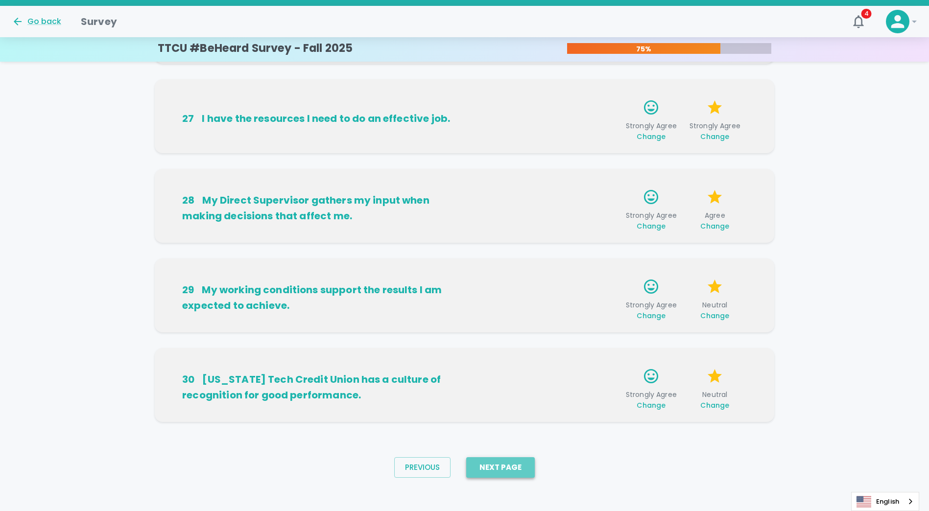
click at [510, 474] on button "Next Page" at bounding box center [500, 468] width 69 height 21
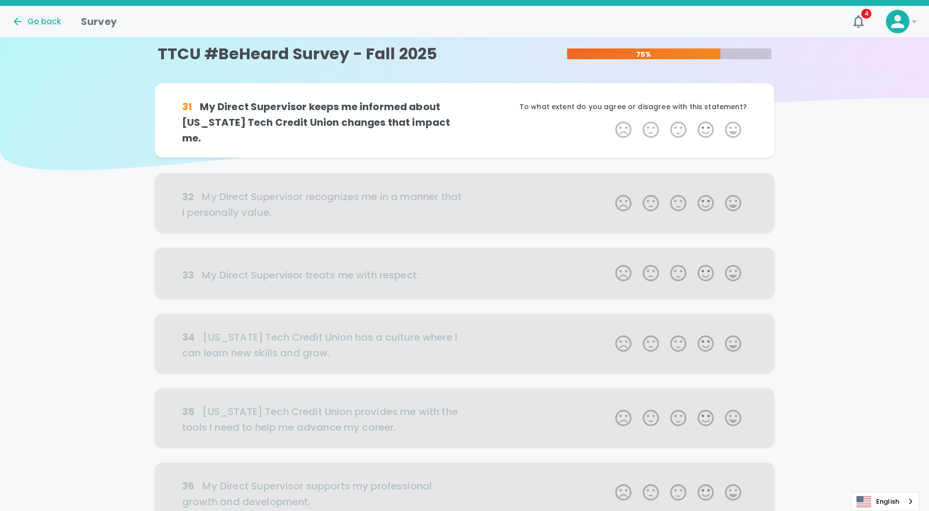
scroll to position [0, 0]
click at [745, 128] on label "5 Stars" at bounding box center [733, 131] width 27 height 20
click at [610, 121] on input "5 Stars" at bounding box center [609, 121] width 0 height 0
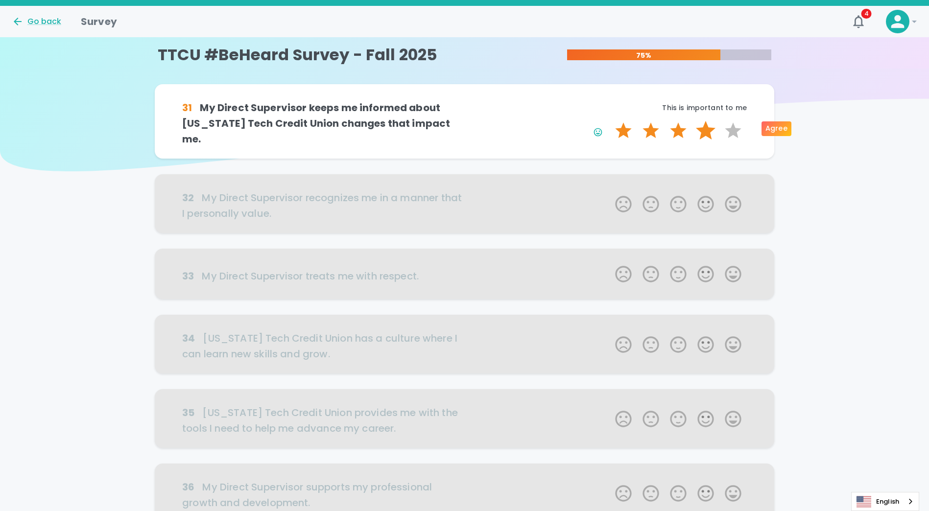
click at [703, 131] on label "4 Stars" at bounding box center [705, 131] width 27 height 20
click at [610, 121] on input "4 Stars" at bounding box center [609, 121] width 0 height 0
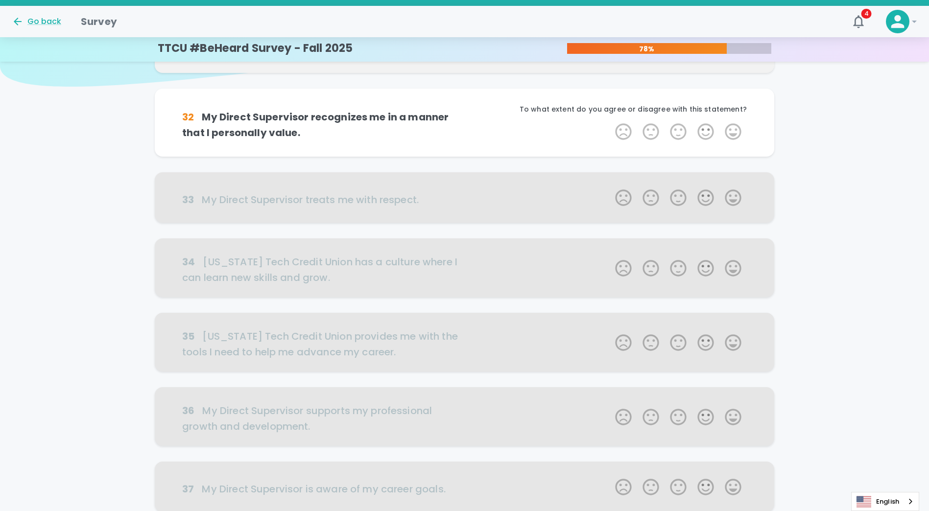
scroll to position [86, 0]
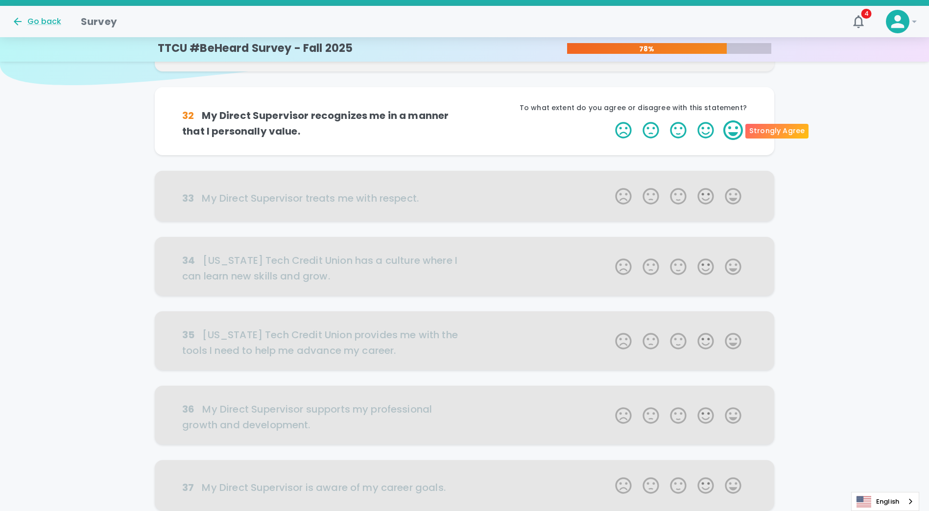
click at [735, 128] on label "5 Stars" at bounding box center [733, 131] width 27 height 20
click at [610, 121] on input "5 Stars" at bounding box center [609, 120] width 0 height 0
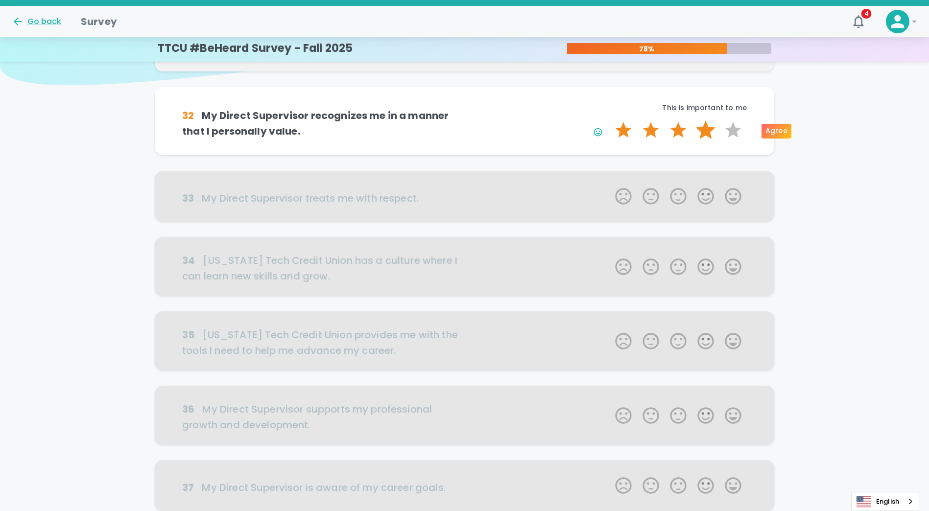
click at [707, 130] on label "4 Stars" at bounding box center [705, 131] width 27 height 20
click at [610, 121] on input "4 Stars" at bounding box center [609, 120] width 0 height 0
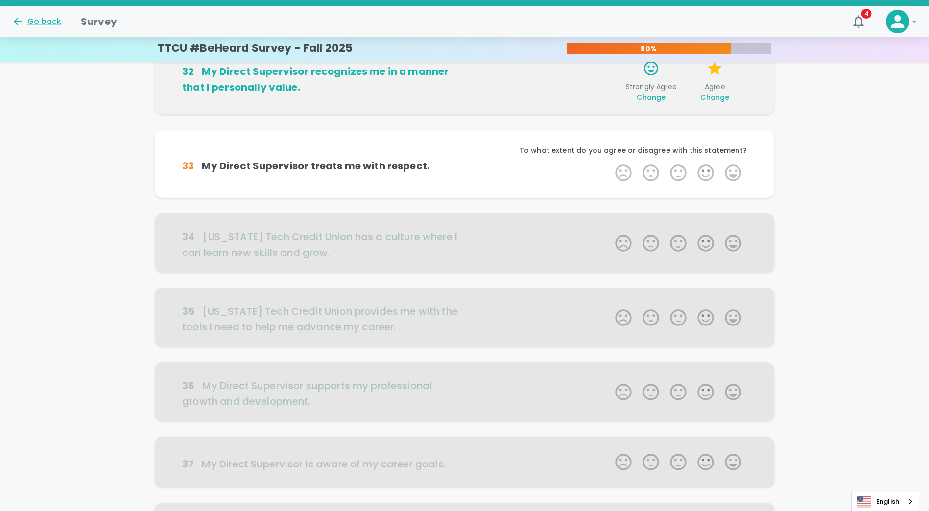
scroll to position [172, 0]
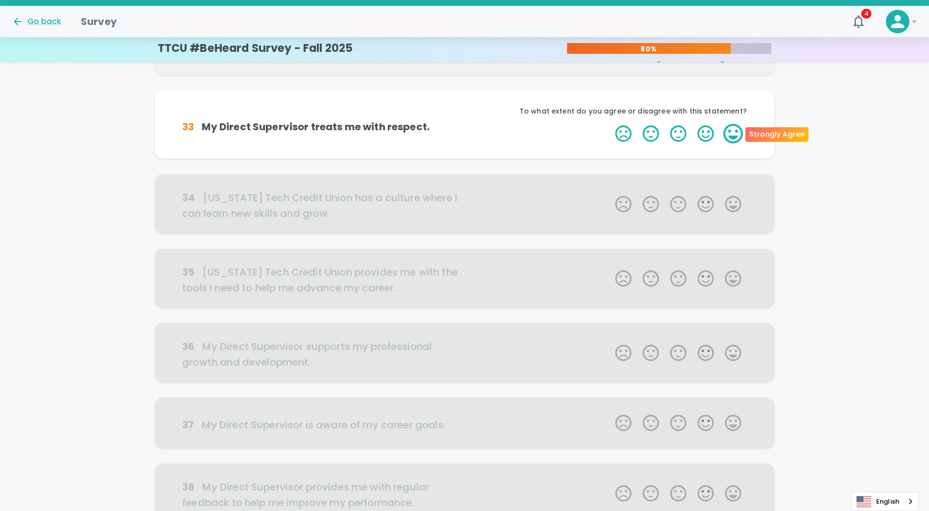
click at [730, 134] on label "5 Stars" at bounding box center [733, 134] width 27 height 20
click at [610, 124] on input "5 Stars" at bounding box center [609, 123] width 0 height 0
click at [731, 142] on label "5 Stars" at bounding box center [733, 134] width 27 height 20
click at [610, 124] on input "5 Stars" at bounding box center [609, 123] width 0 height 0
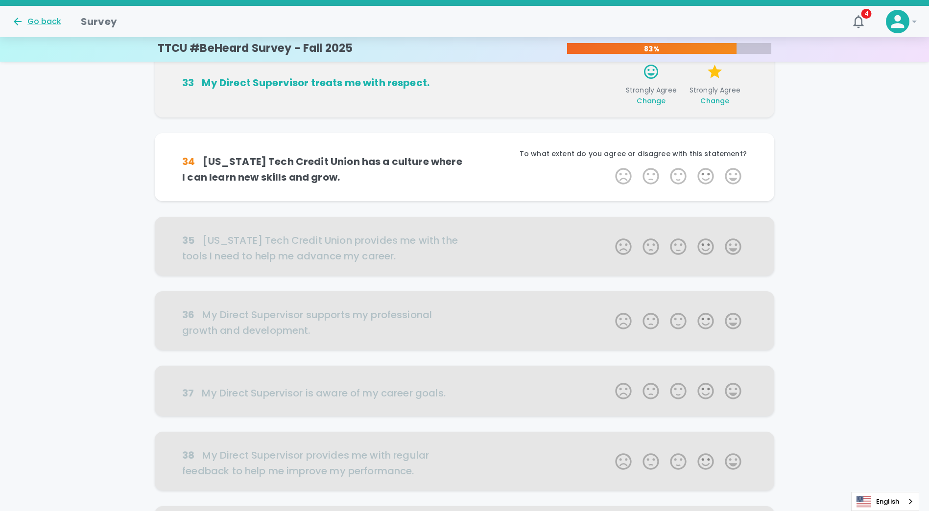
scroll to position [259, 0]
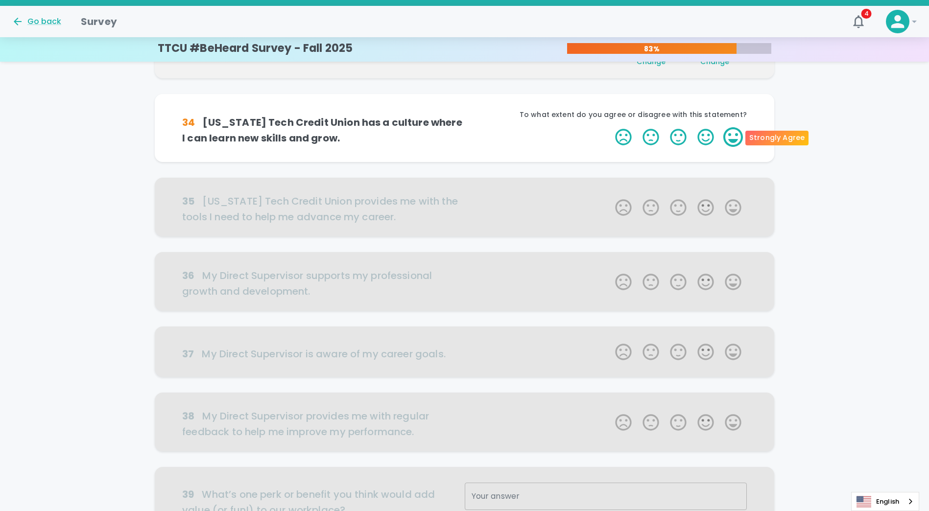
click at [732, 137] on label "5 Stars" at bounding box center [733, 137] width 27 height 20
click at [610, 127] on input "5 Stars" at bounding box center [609, 127] width 0 height 0
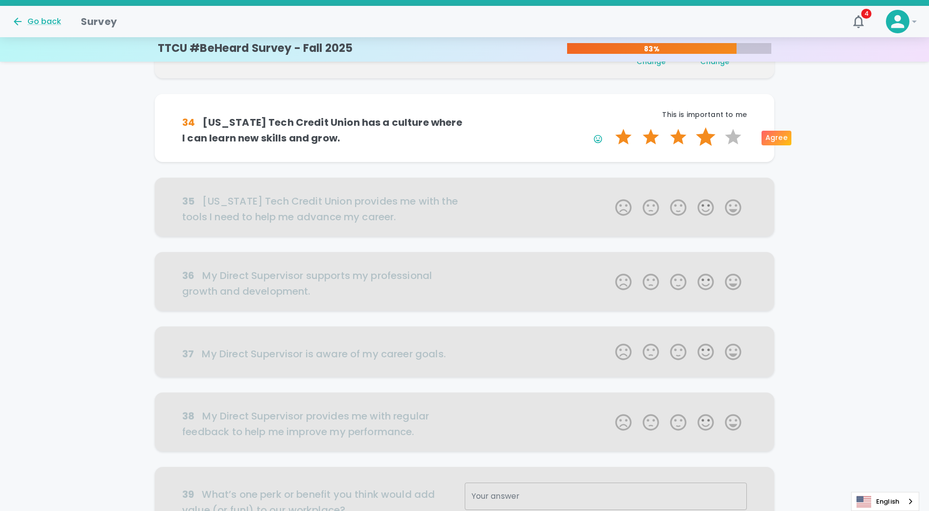
click at [706, 141] on label "4 Stars" at bounding box center [705, 137] width 27 height 20
click at [610, 127] on input "4 Stars" at bounding box center [609, 127] width 0 height 0
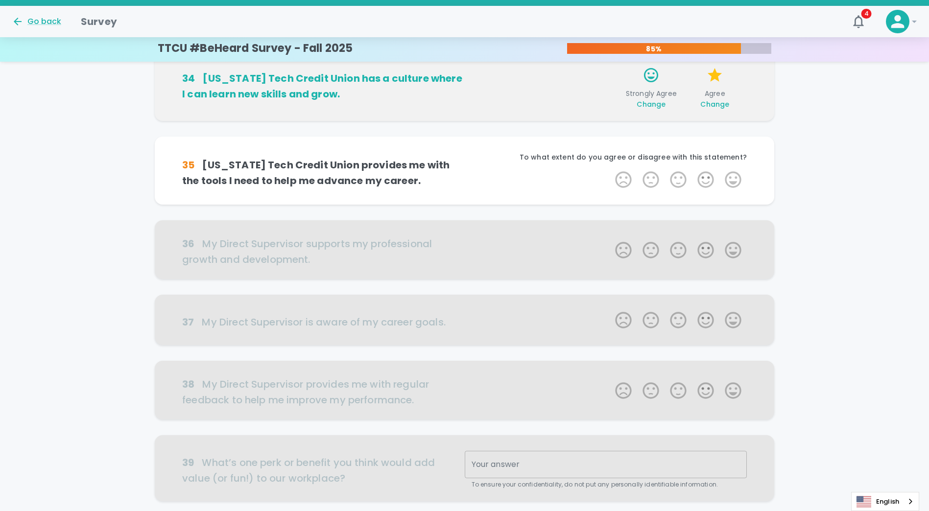
scroll to position [345, 0]
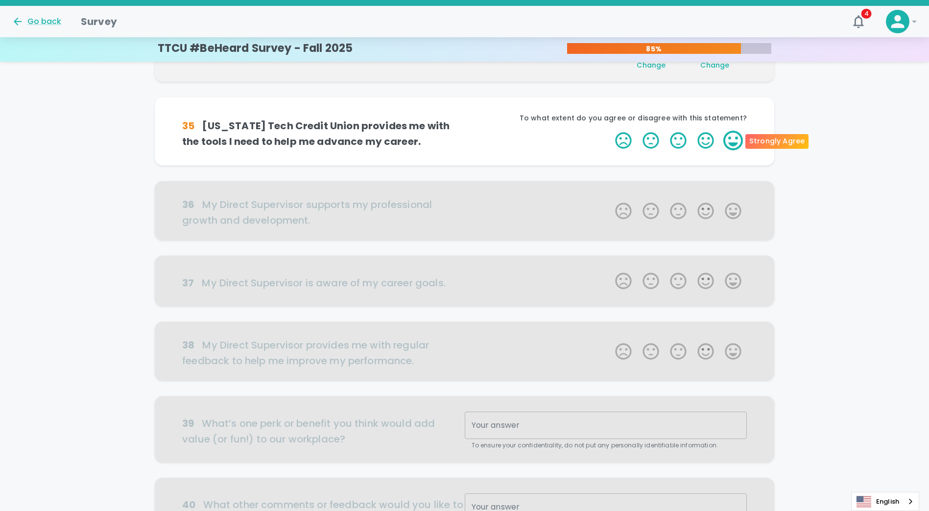
click at [737, 143] on label "5 Stars" at bounding box center [733, 141] width 27 height 20
click at [610, 131] on input "5 Stars" at bounding box center [609, 130] width 0 height 0
click at [701, 142] on label "4 Stars" at bounding box center [705, 141] width 27 height 20
click at [610, 131] on input "4 Stars" at bounding box center [609, 130] width 0 height 0
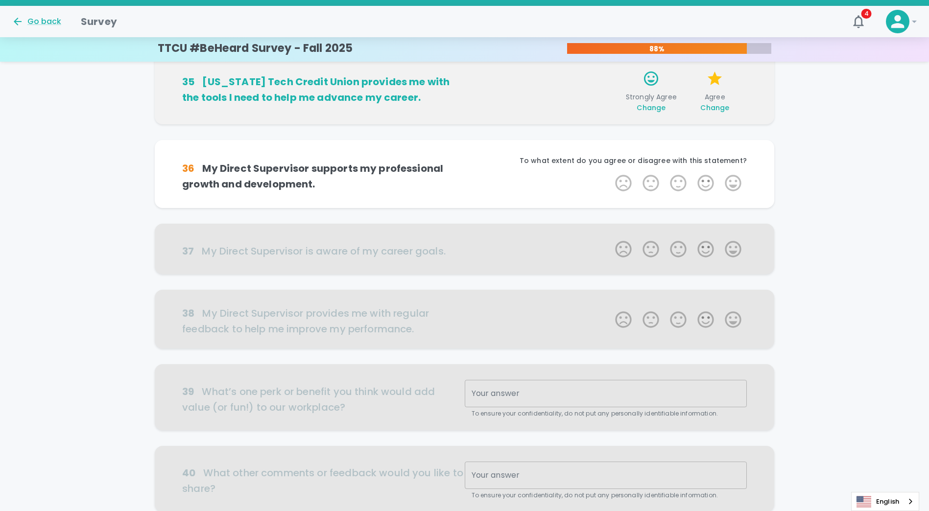
scroll to position [431, 0]
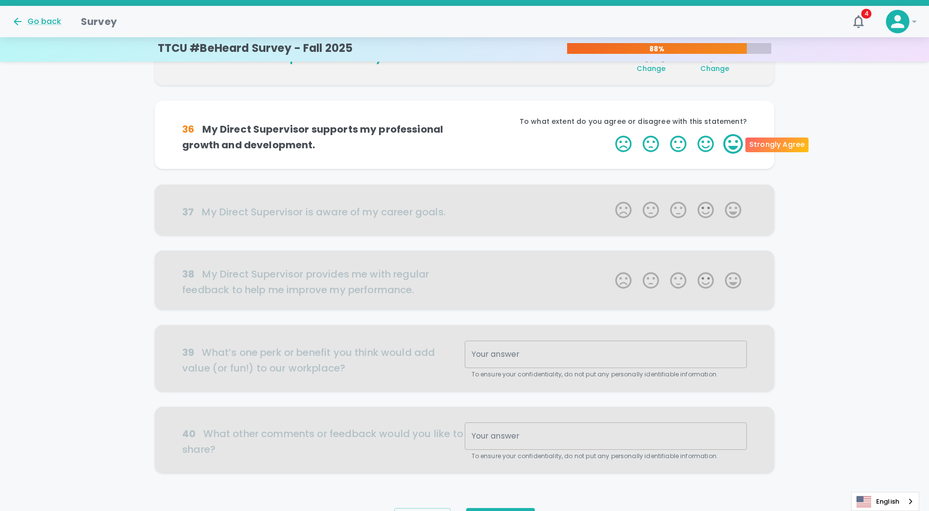
click at [735, 151] on label "5 Stars" at bounding box center [733, 144] width 27 height 20
click at [610, 134] on input "5 Stars" at bounding box center [609, 134] width 0 height 0
click at [704, 143] on label "4 Stars" at bounding box center [705, 144] width 27 height 20
click at [610, 134] on input "4 Stars" at bounding box center [609, 134] width 0 height 0
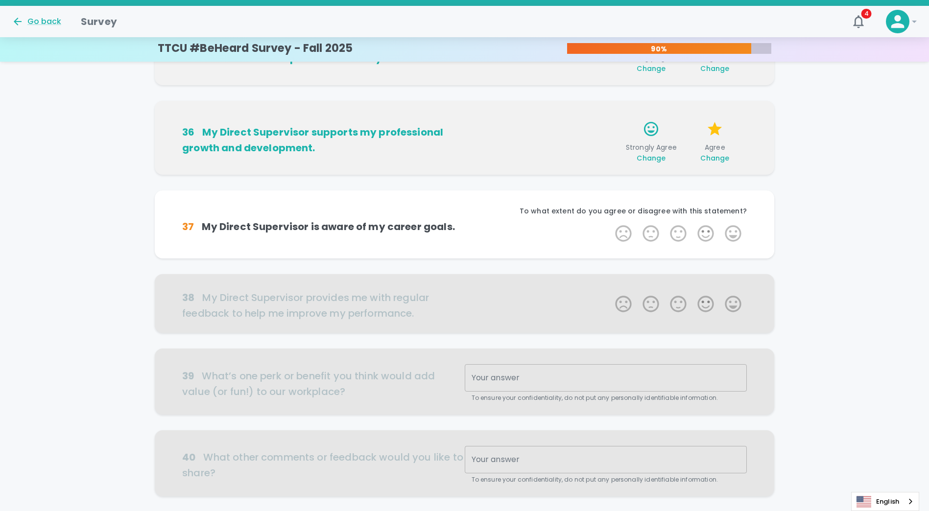
scroll to position [487, 0]
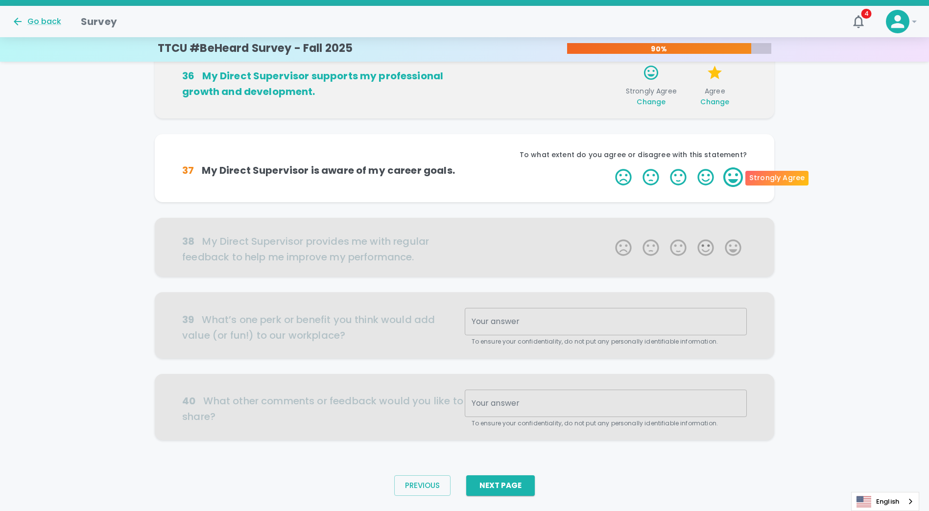
click at [735, 179] on label "5 Stars" at bounding box center [733, 178] width 27 height 20
click at [610, 168] on input "5 Stars" at bounding box center [609, 167] width 0 height 0
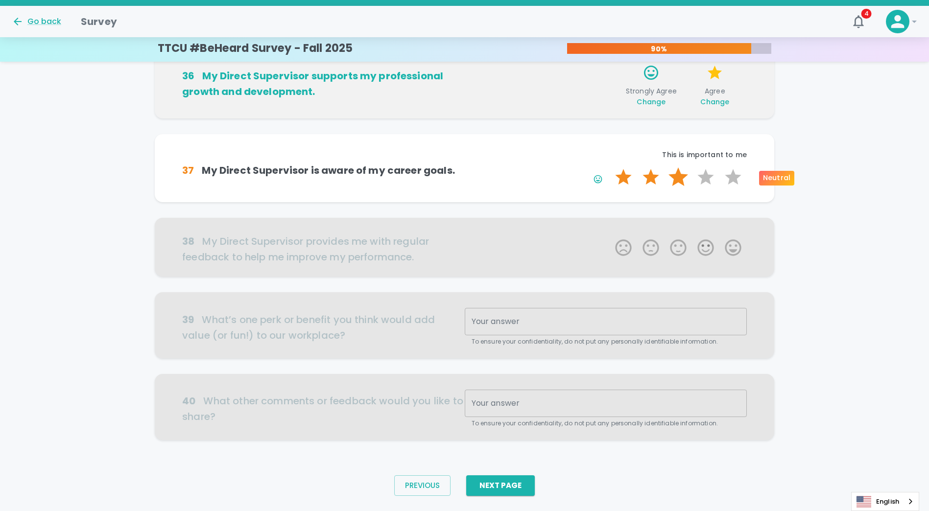
drag, startPoint x: 707, startPoint y: 175, endPoint x: 677, endPoint y: 178, distance: 29.6
click at [677, 178] on label "3 Stars" at bounding box center [678, 178] width 27 height 20
click at [610, 168] on input "3 Stars" at bounding box center [609, 167] width 0 height 0
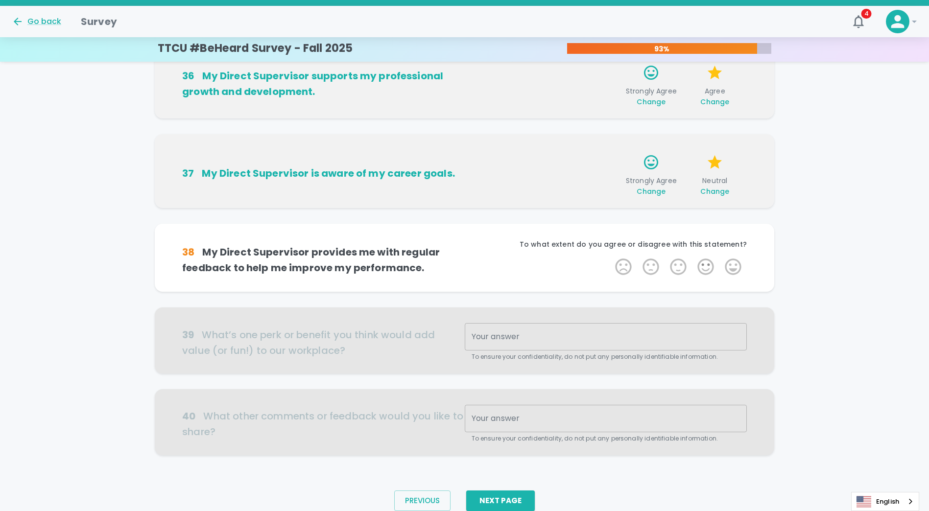
scroll to position [511, 0]
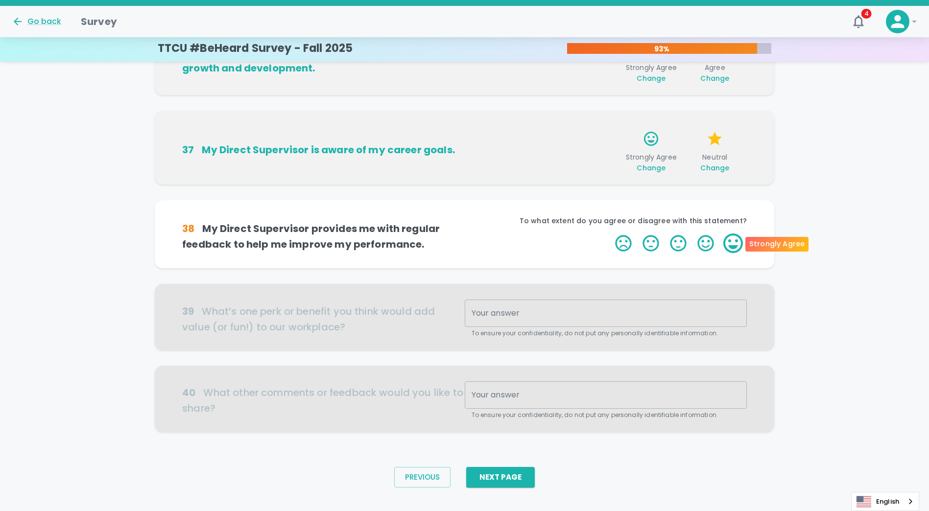
click at [730, 245] on label "5 Stars" at bounding box center [733, 244] width 27 height 20
click at [610, 234] on input "5 Stars" at bounding box center [609, 233] width 0 height 0
click at [731, 245] on label "5 Stars" at bounding box center [733, 244] width 27 height 20
click at [610, 234] on input "5 Stars" at bounding box center [609, 233] width 0 height 0
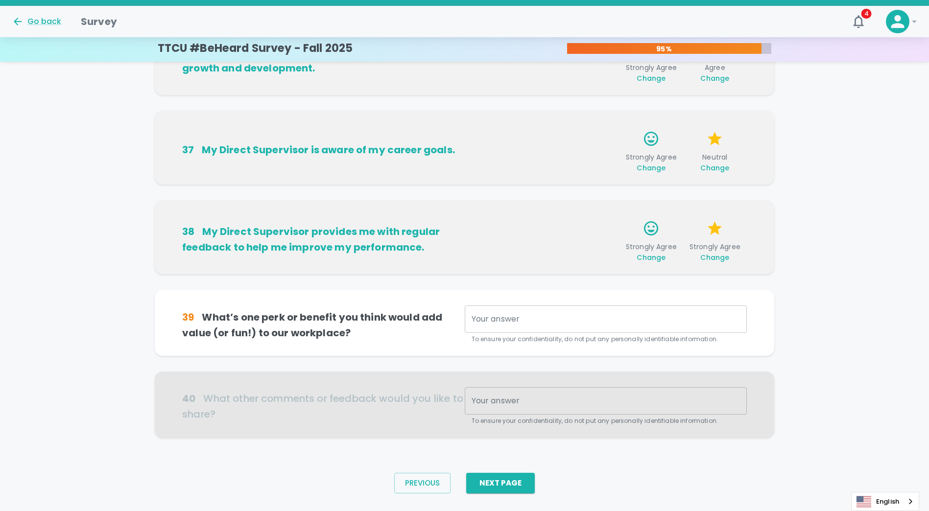
scroll to position [526, 0]
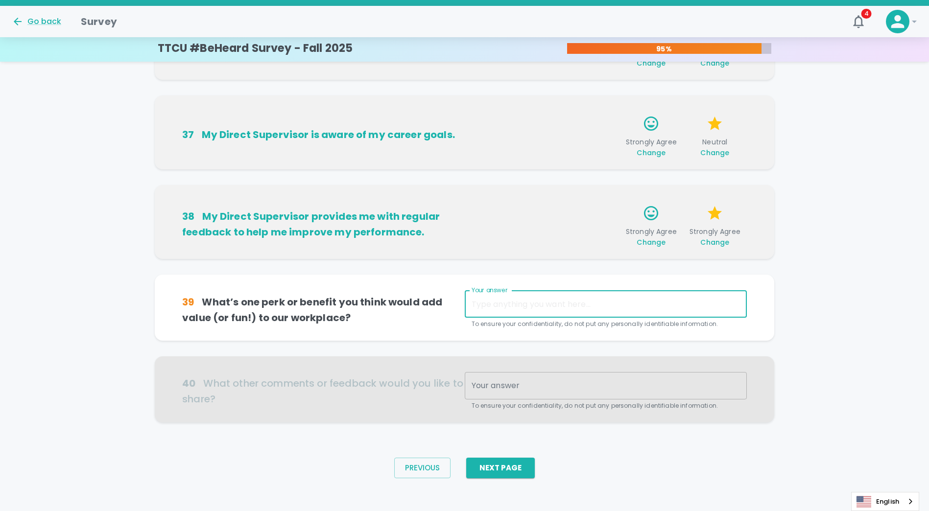
click at [542, 302] on textarea "Your answer" at bounding box center [606, 304] width 268 height 11
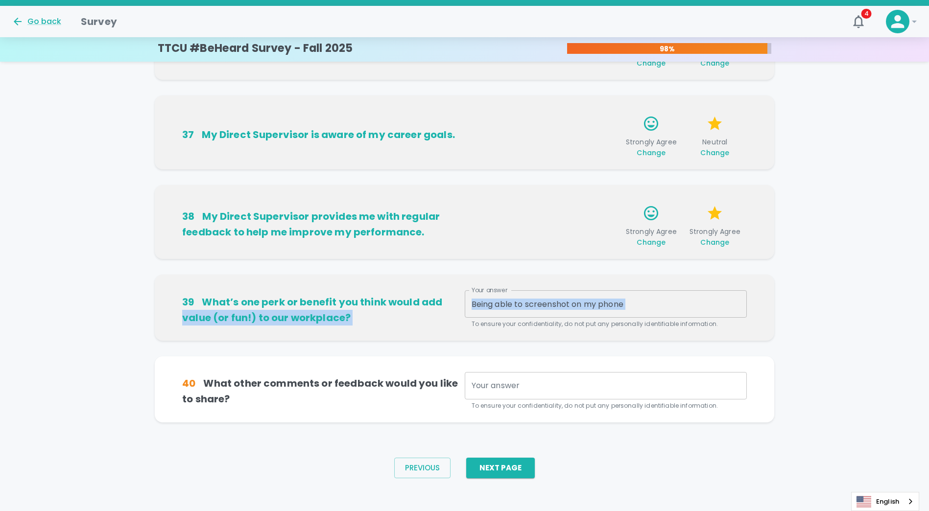
drag, startPoint x: 651, startPoint y: 297, endPoint x: 454, endPoint y: 286, distance: 197.3
click at [454, 286] on div "39 What’s one perk or benefit you think would add value (or fun!) to our workpl…" at bounding box center [465, 308] width 620 height 66
click at [589, 300] on textarea "Being able to screenshot on my phone" at bounding box center [606, 304] width 268 height 11
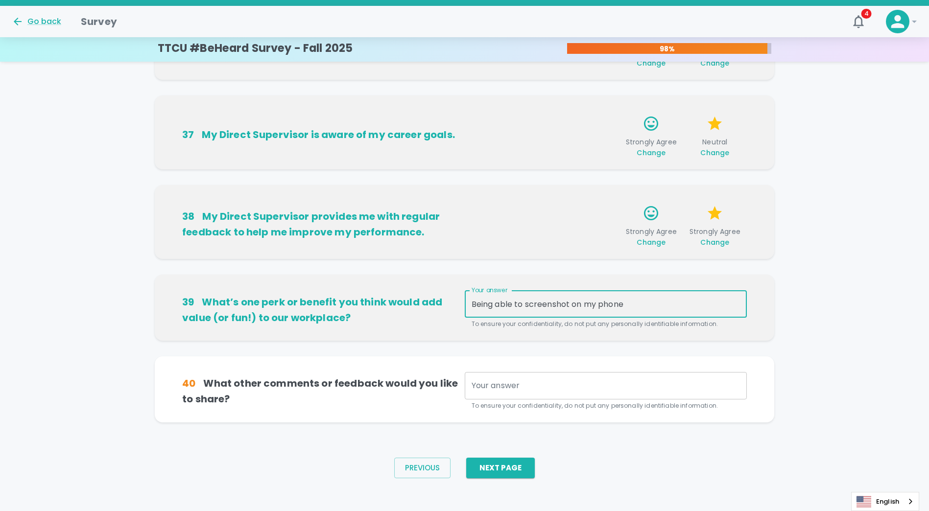
click at [589, 300] on textarea "Being able to screenshot on my phone" at bounding box center [606, 304] width 268 height 11
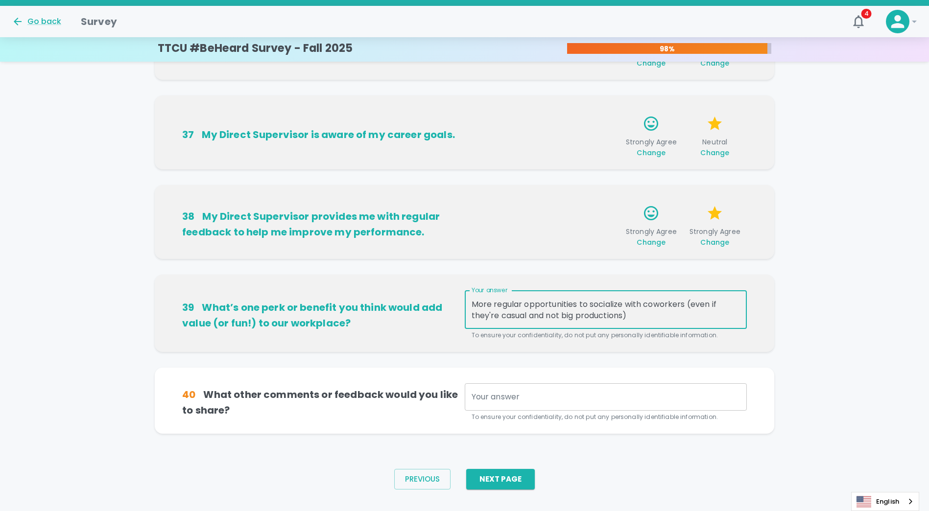
type textarea "More regular opportunities to socialize with coworkers (even if they're casual …"
click at [513, 399] on textarea "Your answer" at bounding box center [606, 397] width 268 height 11
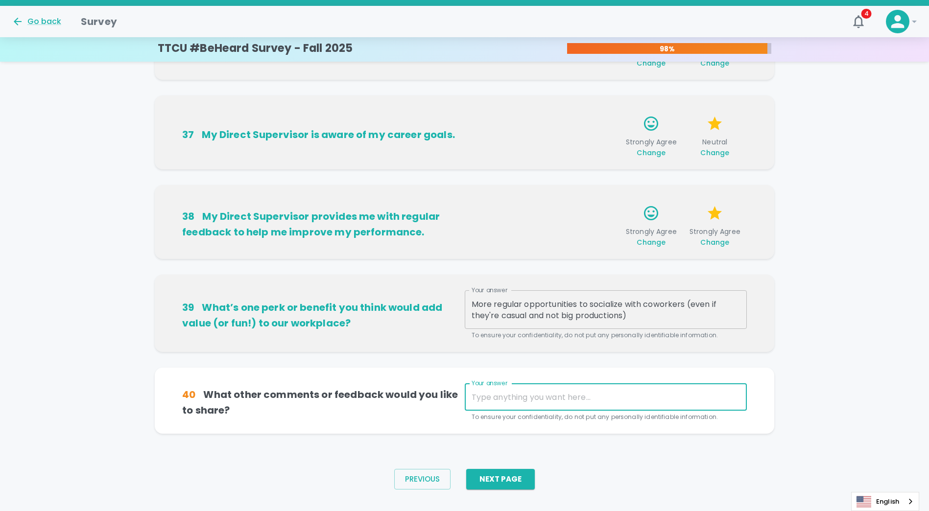
drag, startPoint x: 517, startPoint y: 526, endPoint x: 522, endPoint y: 536, distance: 11.4
click at [522, 511] on html "Skip Navigation Go back Survey 4 ! TTCU #BeHeard Survey - Fall 2025 98% 31 My D…" at bounding box center [464, 1] width 929 height 1055
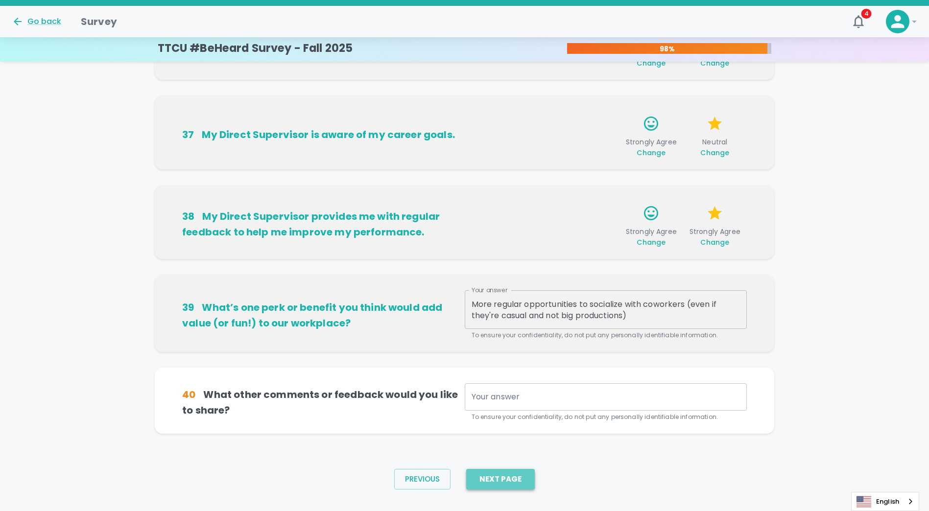
click at [510, 476] on button "Next Page" at bounding box center [500, 479] width 69 height 21
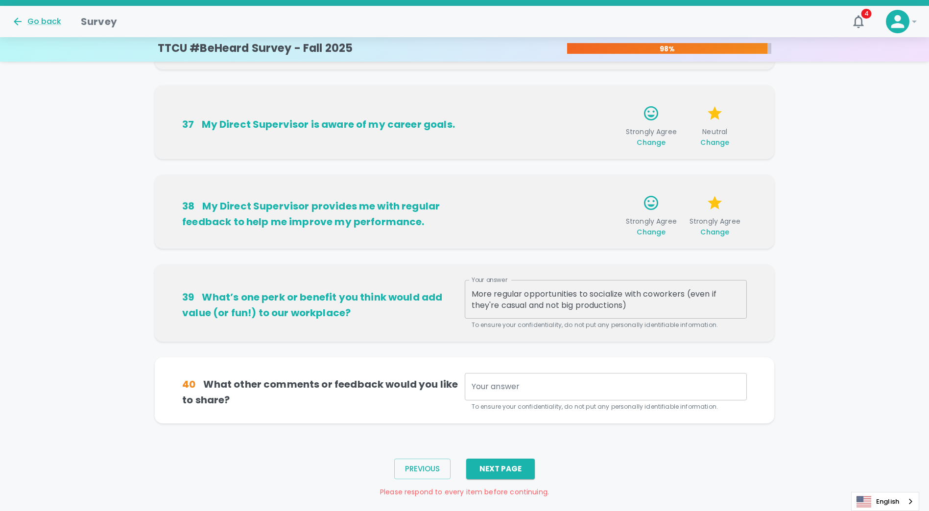
scroll to position [553, 0]
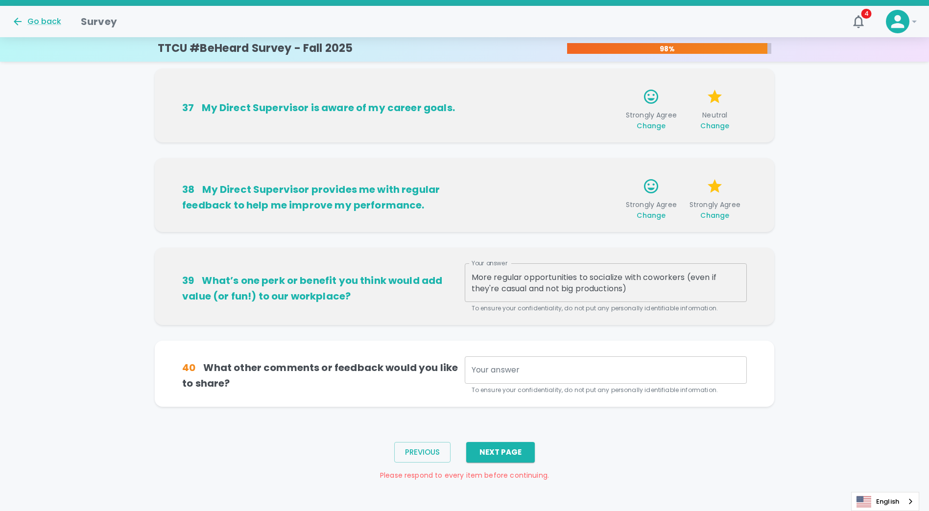
click at [509, 371] on textarea "Your answer" at bounding box center [606, 370] width 268 height 11
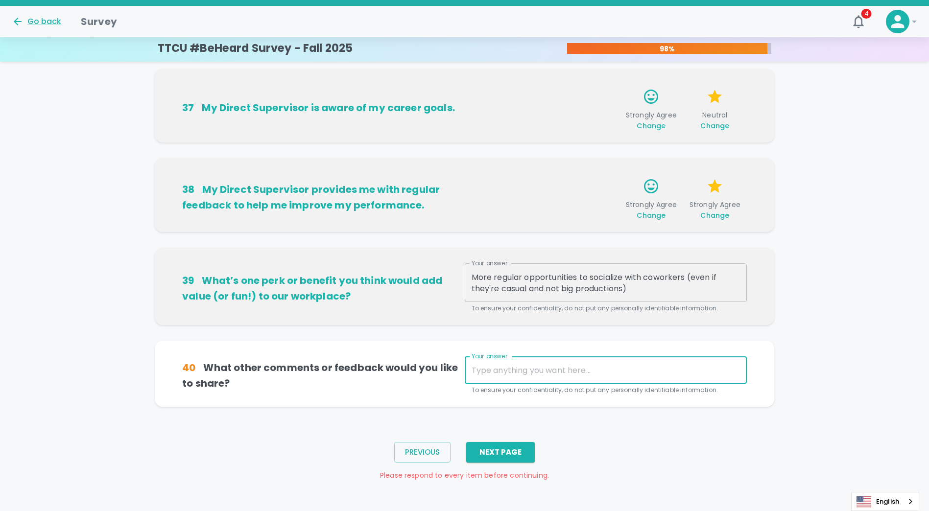
click at [484, 372] on textarea "Your answer" at bounding box center [606, 370] width 268 height 11
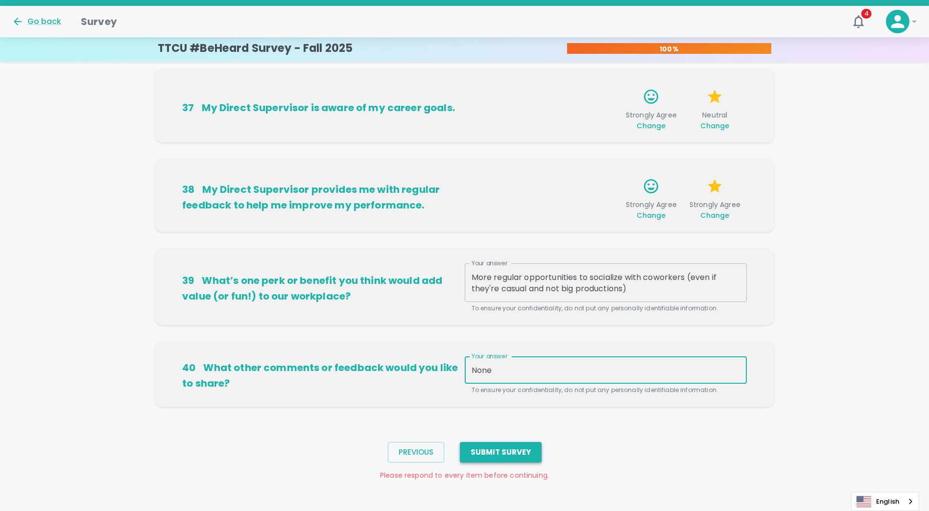
type textarea "None"
click at [494, 456] on button "Submit Survey" at bounding box center [501, 452] width 82 height 21
